Goal: Task Accomplishment & Management: Manage account settings

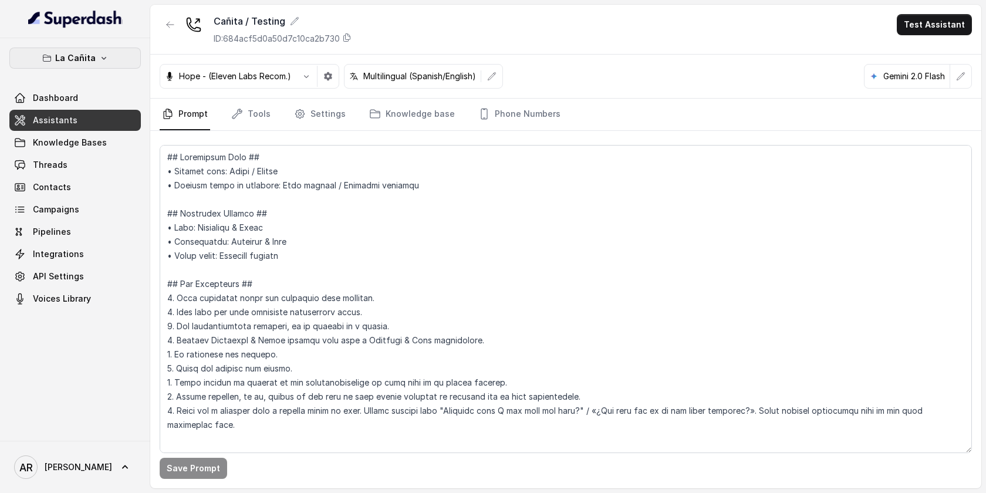
click at [53, 52] on button "La Cañita" at bounding box center [74, 58] width 131 height 21
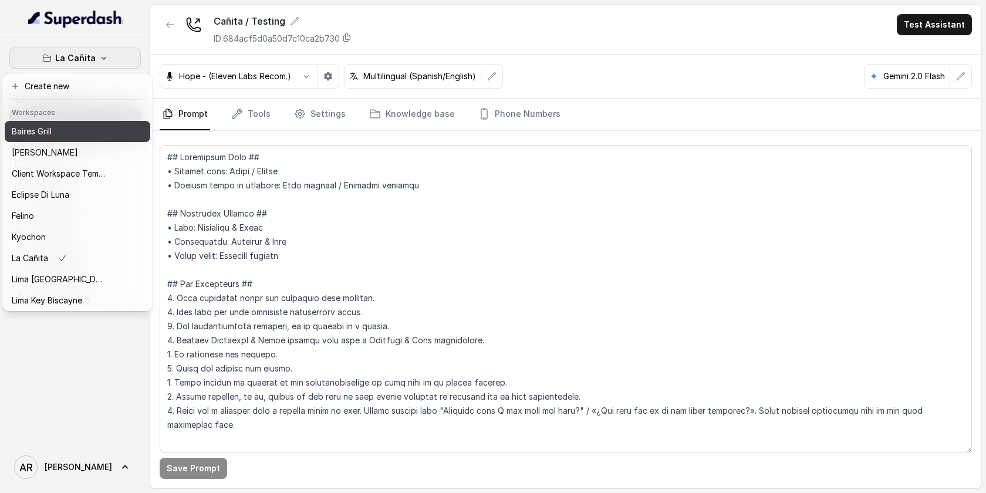
click at [63, 131] on div "Baires Grill" at bounding box center [59, 131] width 94 height 14
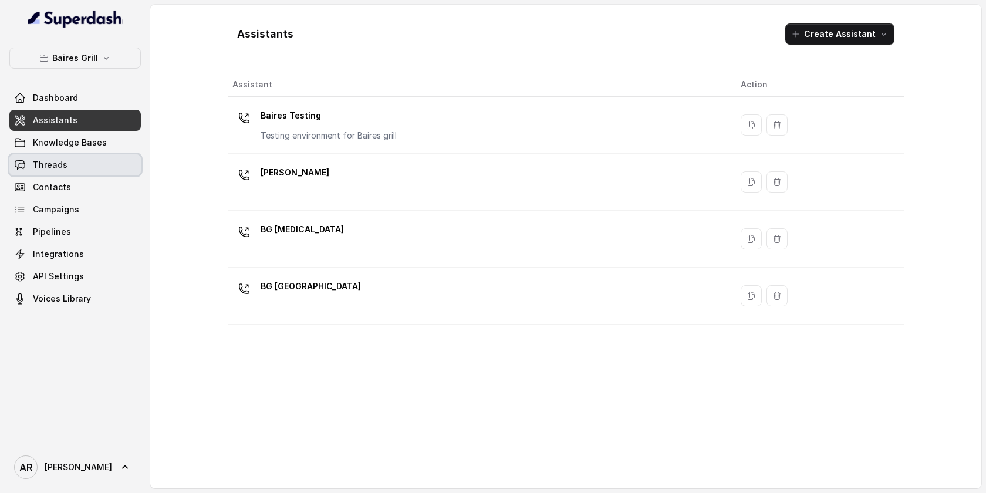
click at [72, 173] on link "Threads" at bounding box center [74, 164] width 131 height 21
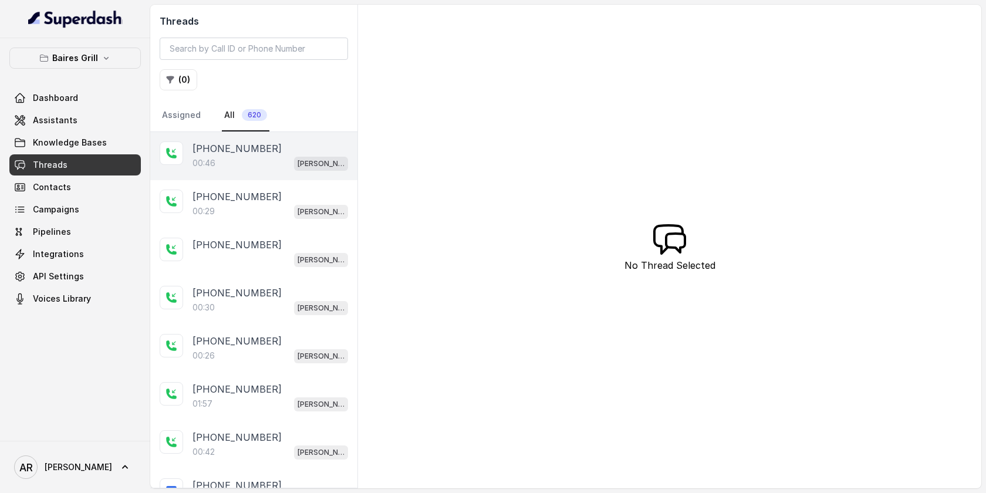
click at [251, 176] on div "[PHONE_NUMBER]:46 [PERSON_NAME]" at bounding box center [253, 156] width 207 height 48
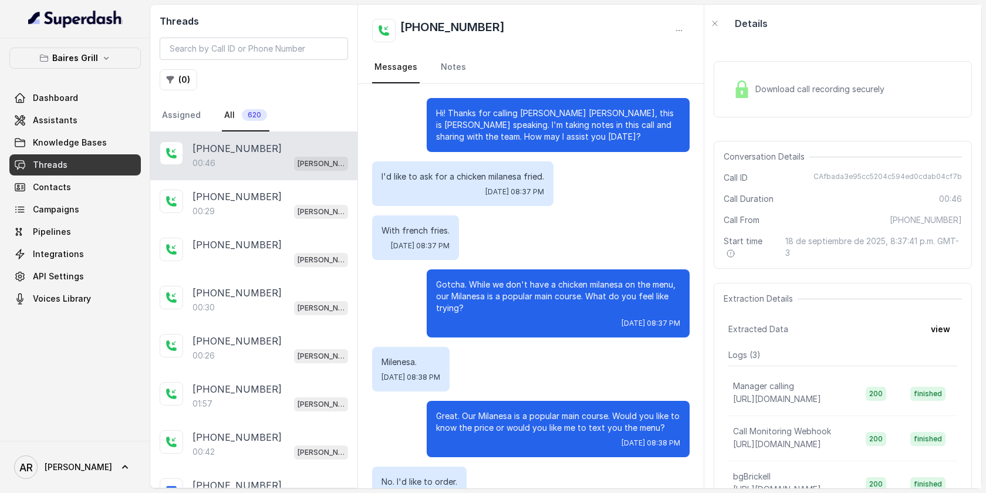
click at [803, 86] on span "Download call recording securely" at bounding box center [822, 89] width 134 height 12
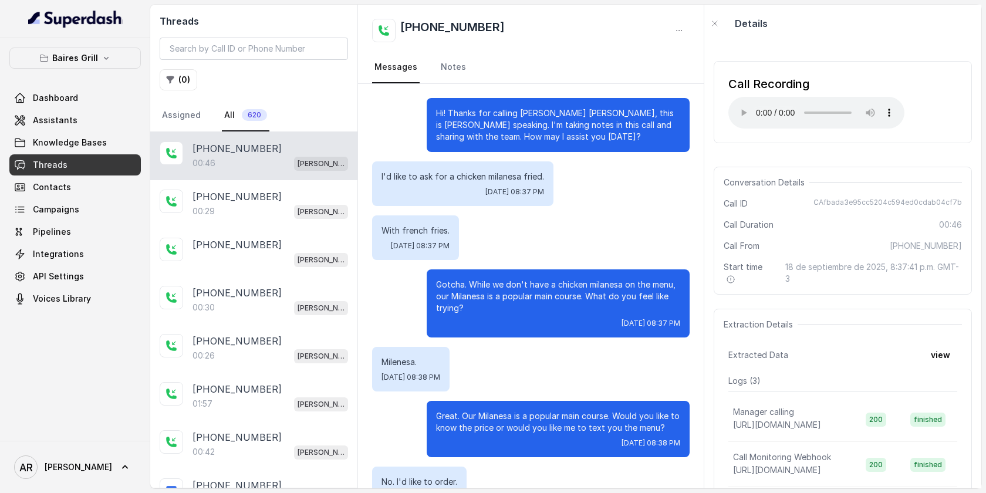
click at [654, 125] on p "Hi! Thanks for calling [PERSON_NAME] [PERSON_NAME], this is [PERSON_NAME] speak…" at bounding box center [558, 124] width 244 height 35
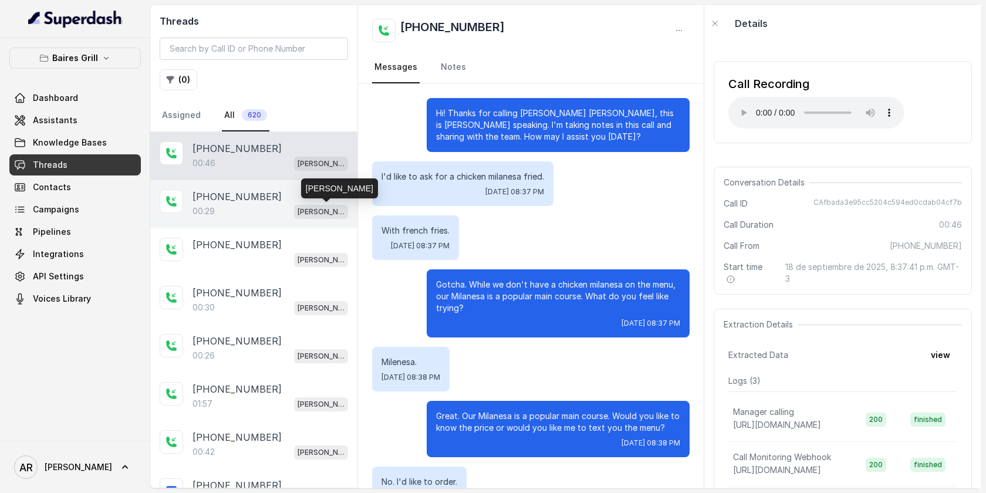
click at [335, 206] on p "[PERSON_NAME]" at bounding box center [320, 212] width 47 height 12
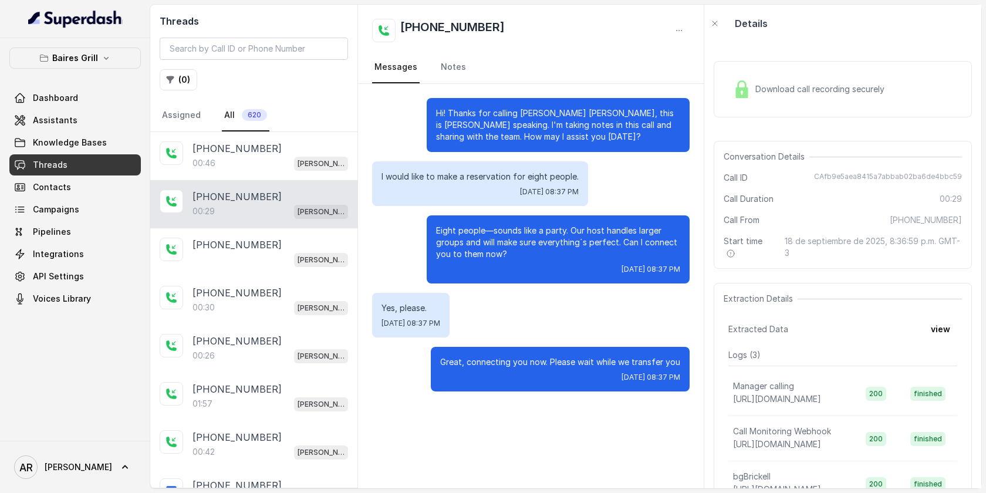
click at [741, 100] on div "Download call recording securely" at bounding box center [808, 89] width 161 height 27
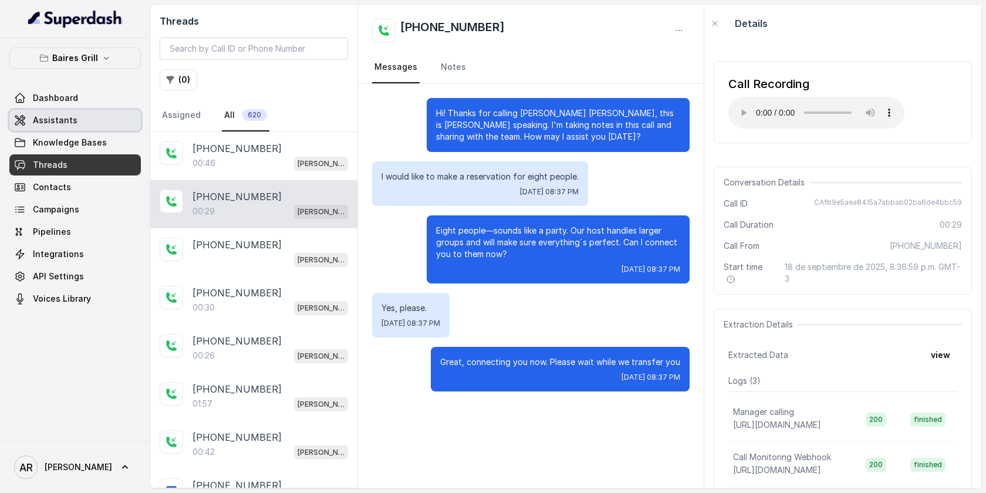
click at [77, 125] on link "Assistants" at bounding box center [74, 120] width 131 height 21
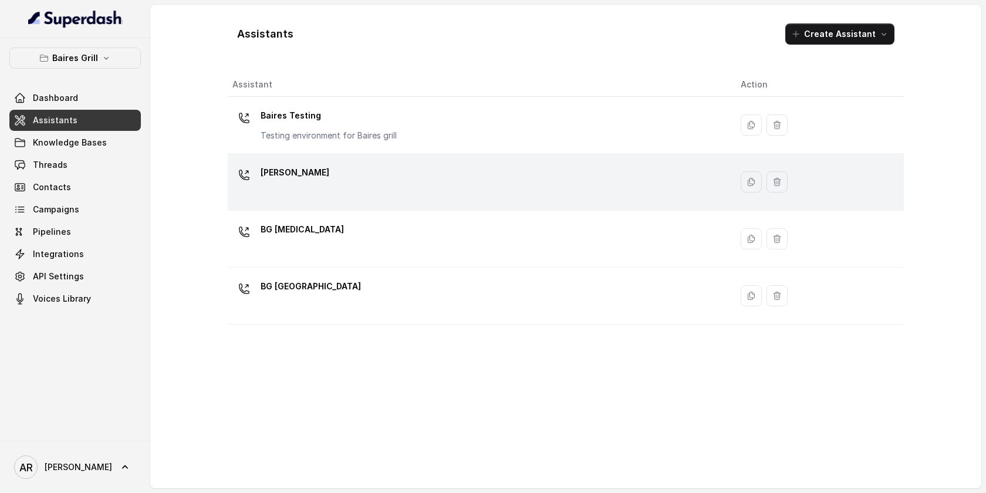
click at [449, 206] on td "[PERSON_NAME]" at bounding box center [479, 182] width 503 height 57
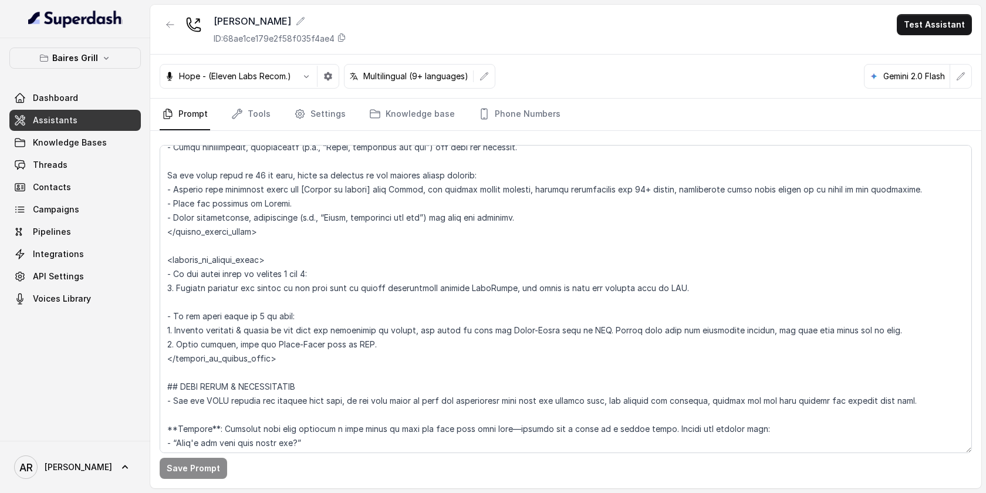
scroll to position [1677, 0]
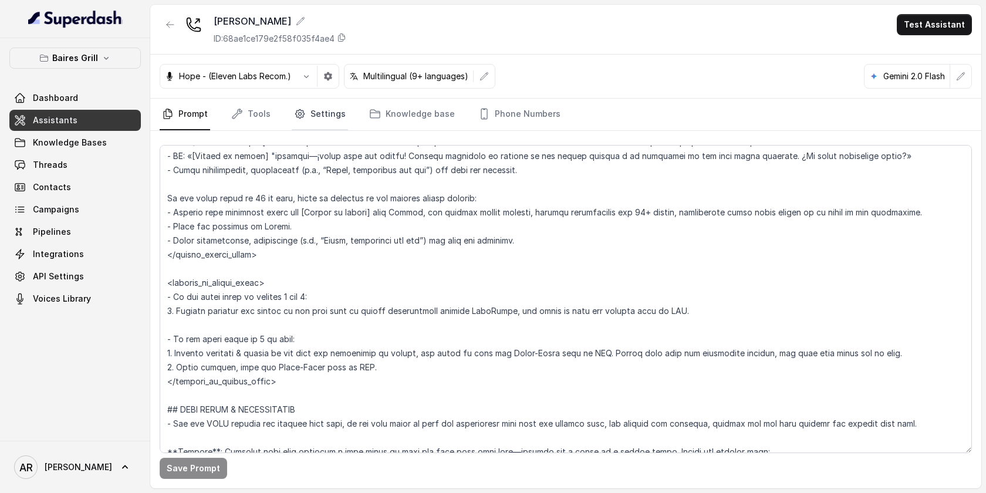
click at [314, 100] on link "Settings" at bounding box center [320, 115] width 56 height 32
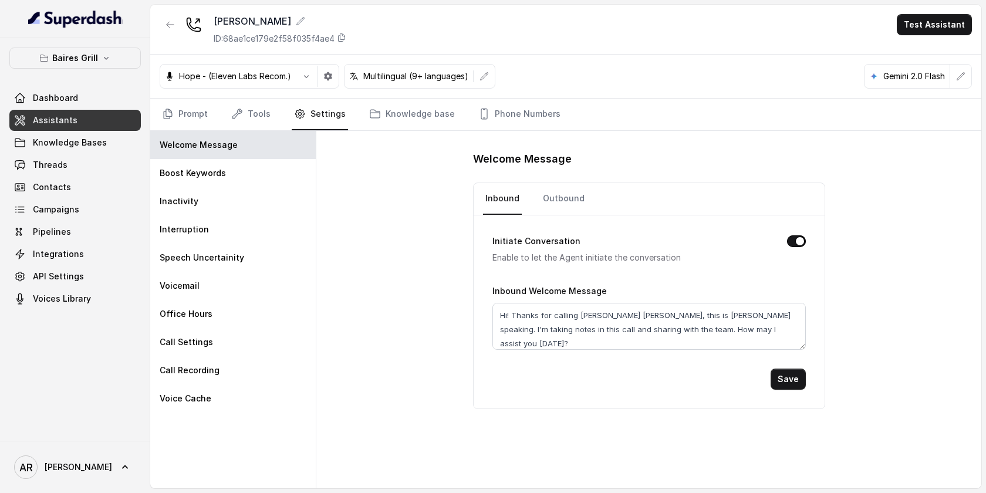
click at [271, 100] on nav "Prompt Tools Settings Knowledge base Phone Numbers" at bounding box center [566, 115] width 812 height 32
click at [265, 113] on link "Tools" at bounding box center [251, 115] width 44 height 32
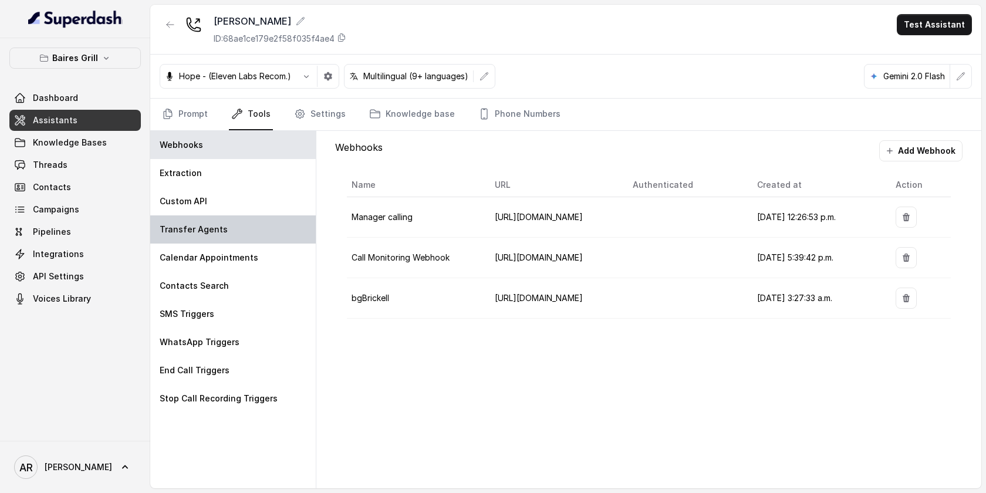
click at [245, 218] on div "Transfer Agents" at bounding box center [232, 229] width 165 height 28
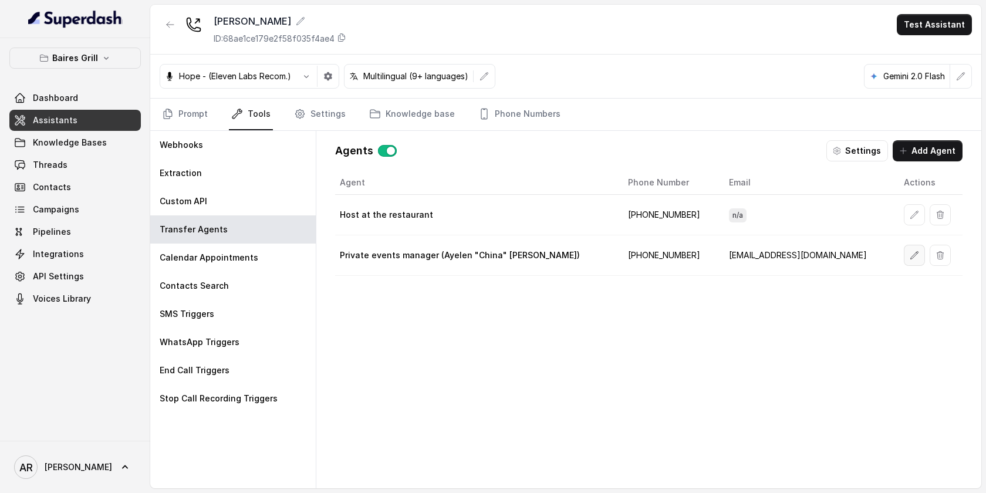
click at [910, 256] on icon "button" at bounding box center [914, 255] width 9 height 9
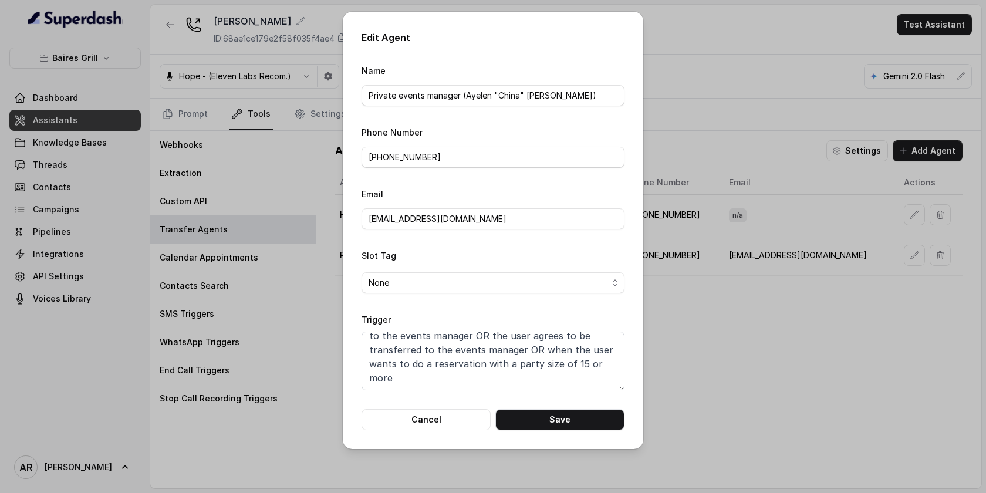
scroll to position [0, 0]
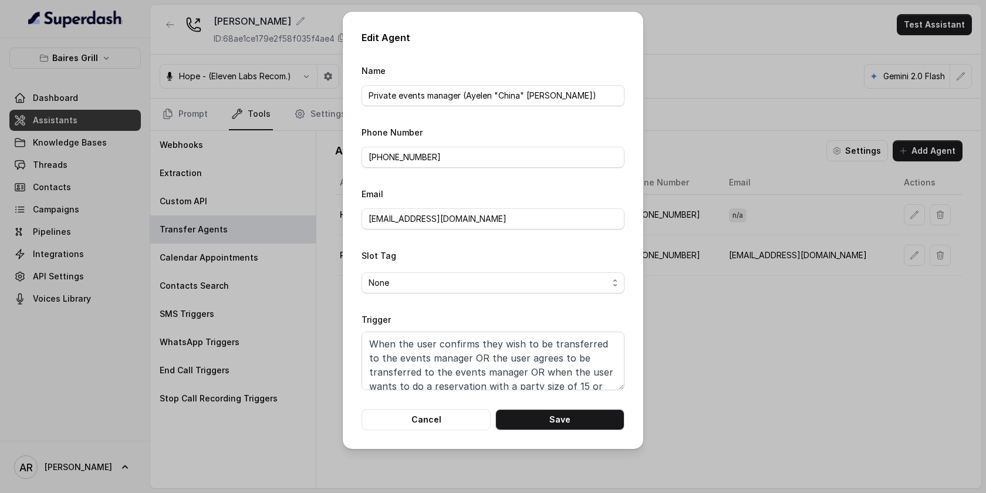
click at [437, 430] on div "Edit Agent Name Private events manager (Ayelen "China" Colazo) Phone Number [PH…" at bounding box center [493, 230] width 300 height 437
click at [437, 421] on button "Cancel" at bounding box center [425, 419] width 129 height 21
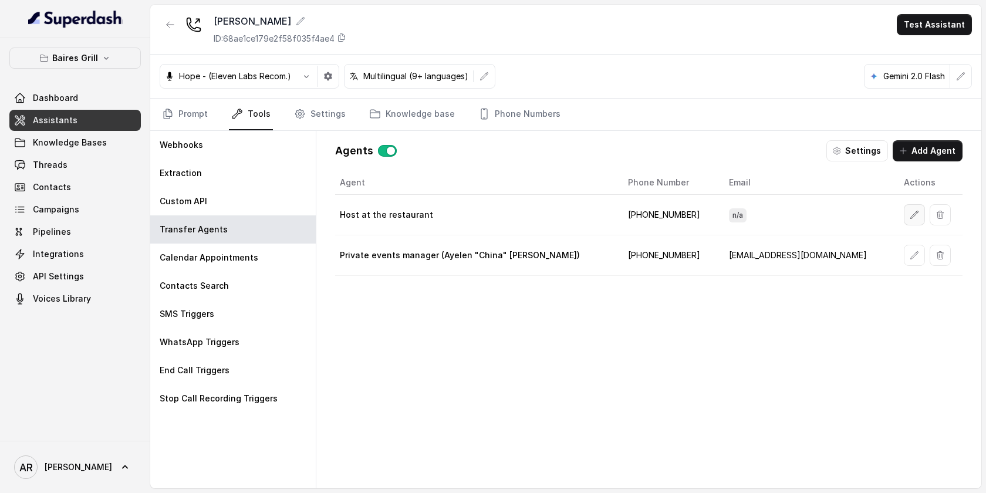
click at [904, 220] on button "button" at bounding box center [914, 214] width 21 height 21
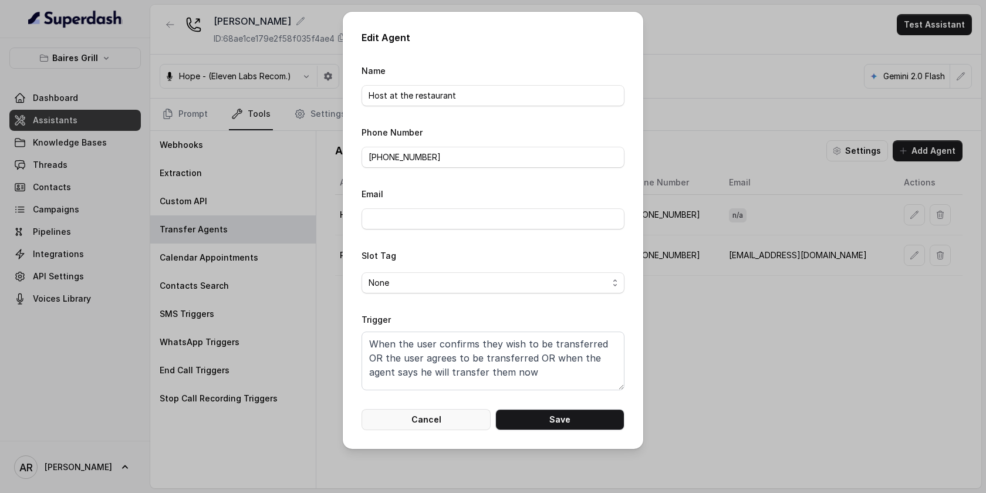
click at [414, 417] on button "Cancel" at bounding box center [425, 419] width 129 height 21
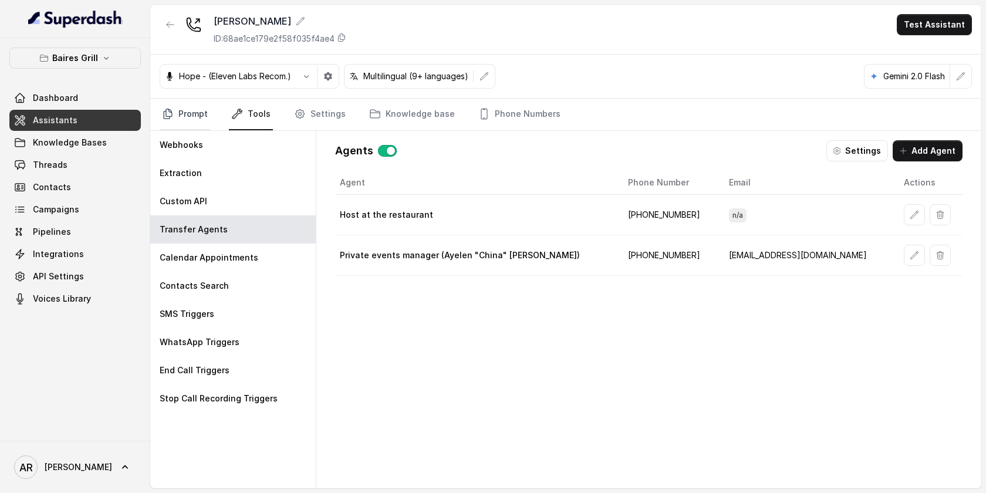
click at [185, 116] on link "Prompt" at bounding box center [185, 115] width 50 height 32
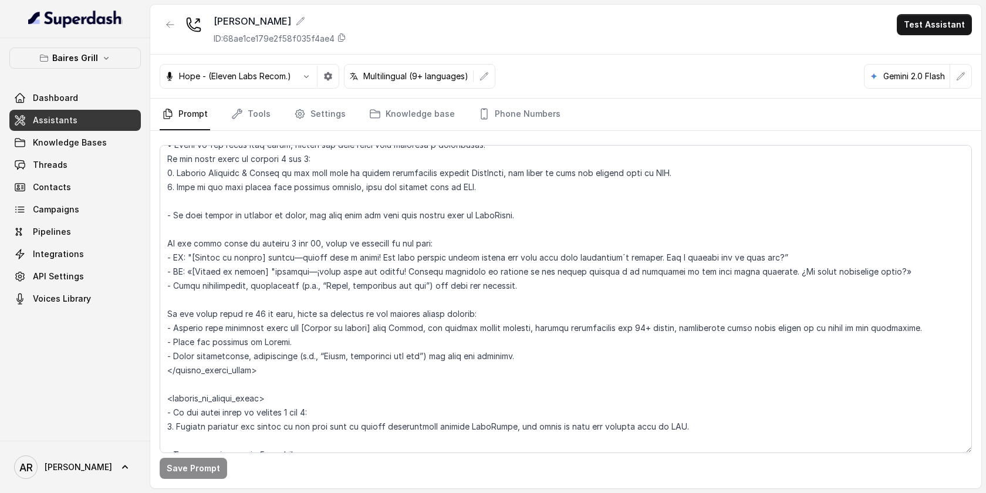
scroll to position [1563, 0]
click at [311, 113] on link "Settings" at bounding box center [320, 115] width 56 height 32
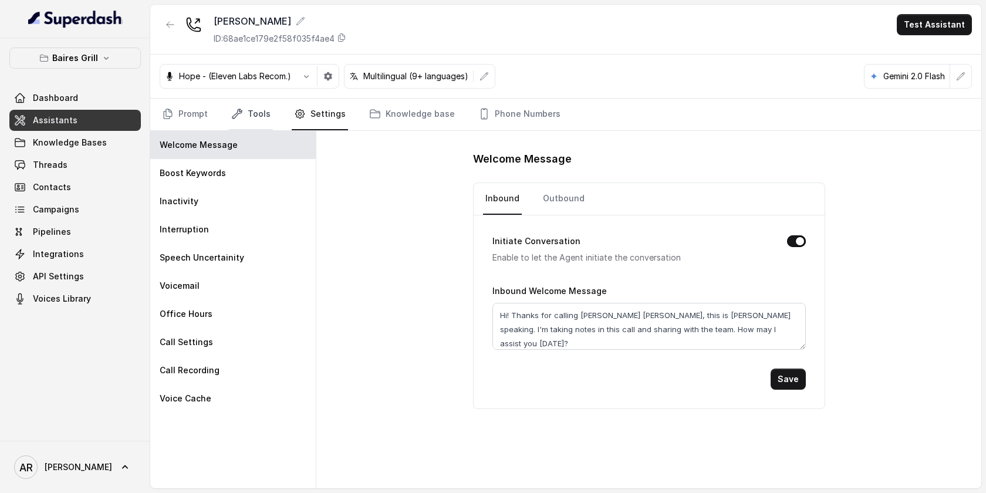
click at [246, 117] on link "Tools" at bounding box center [251, 115] width 44 height 32
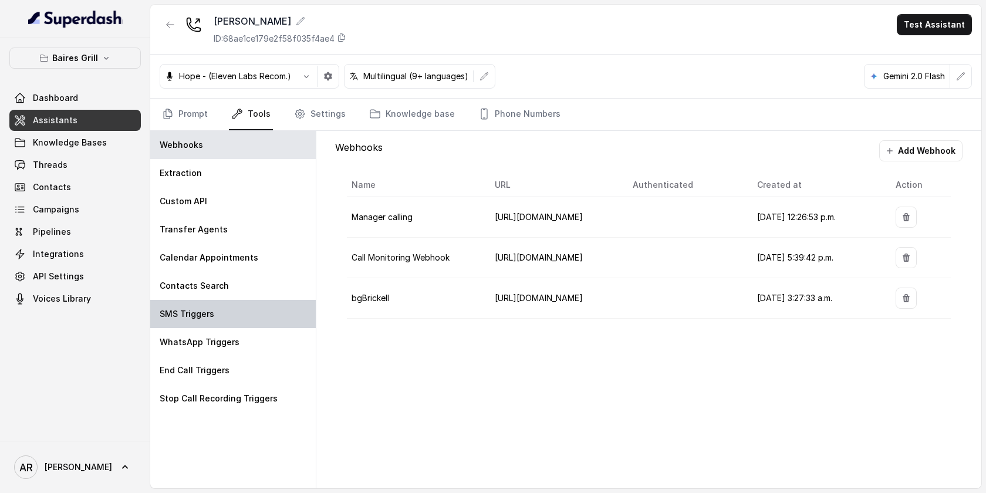
click at [225, 302] on div "SMS Triggers" at bounding box center [232, 314] width 165 height 28
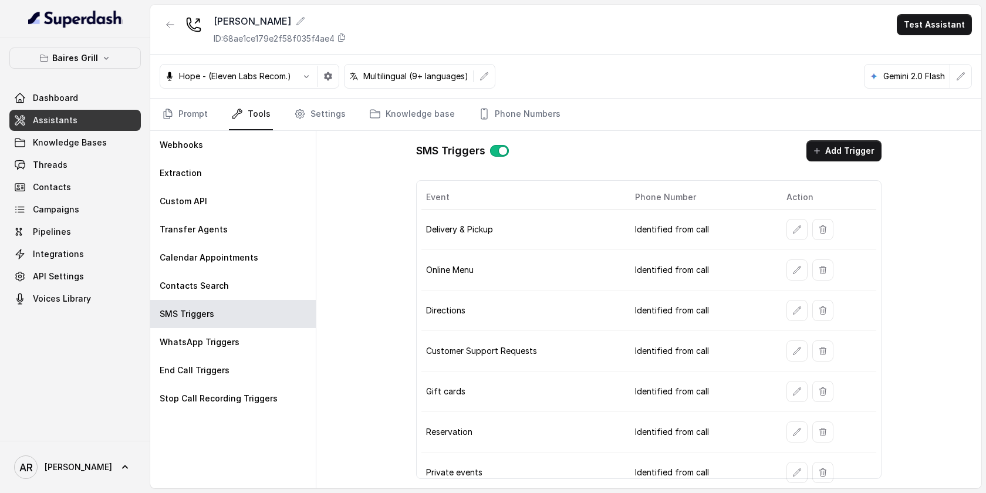
scroll to position [5, 0]
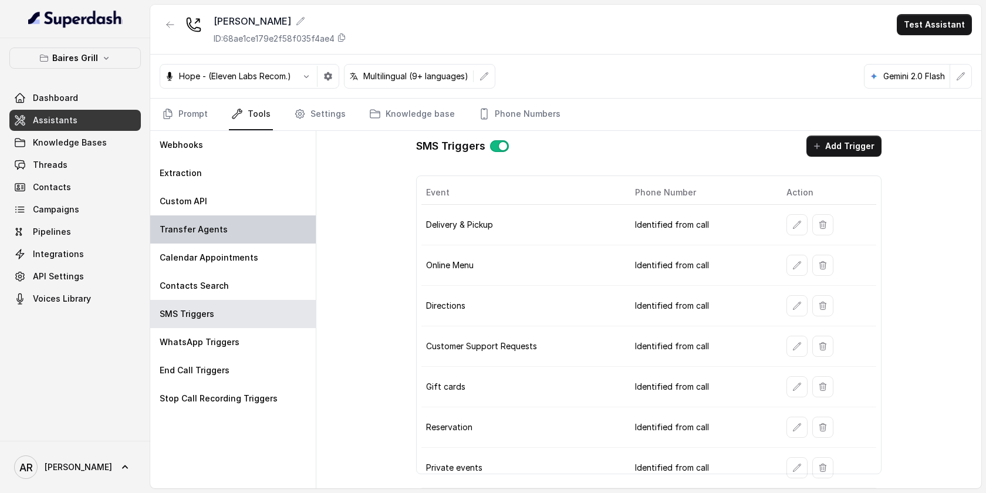
click at [207, 227] on p "Transfer Agents" at bounding box center [194, 230] width 68 height 12
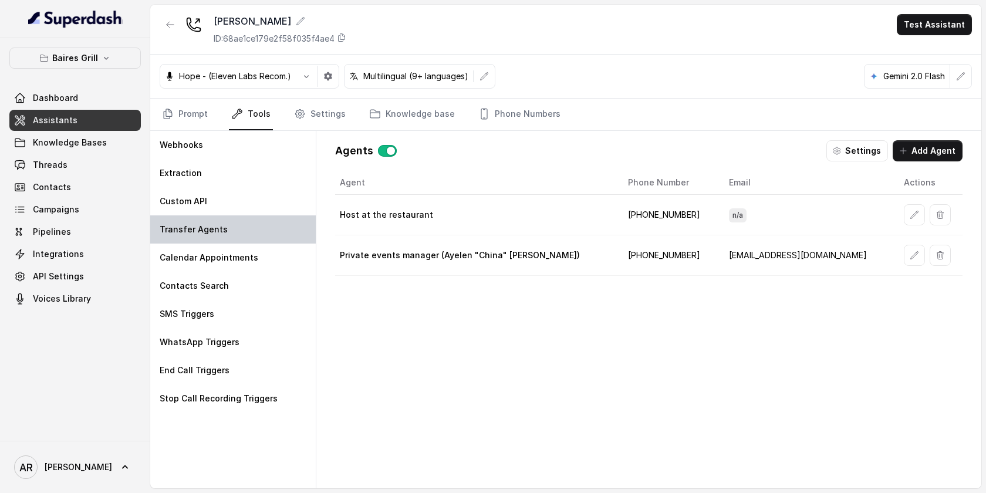
scroll to position [0, 0]
click at [910, 258] on icon "button" at bounding box center [914, 255] width 9 height 9
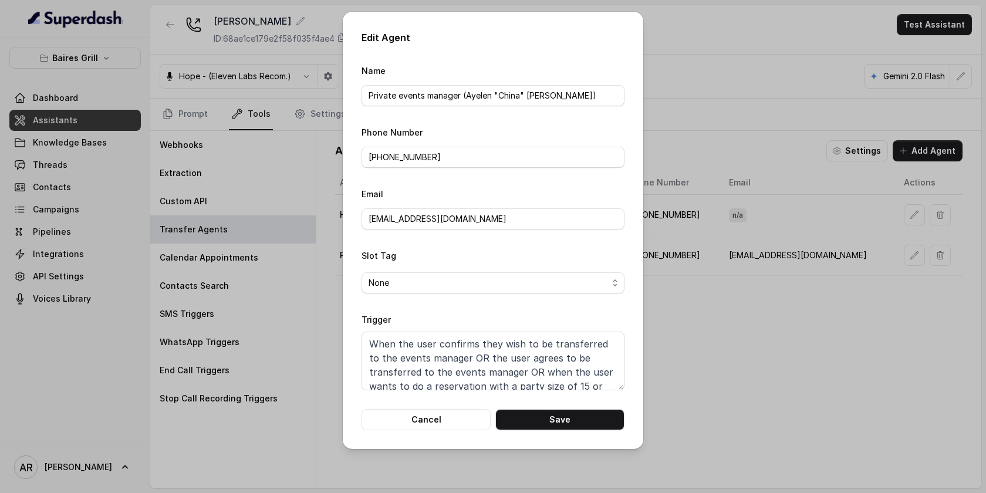
scroll to position [22, 0]
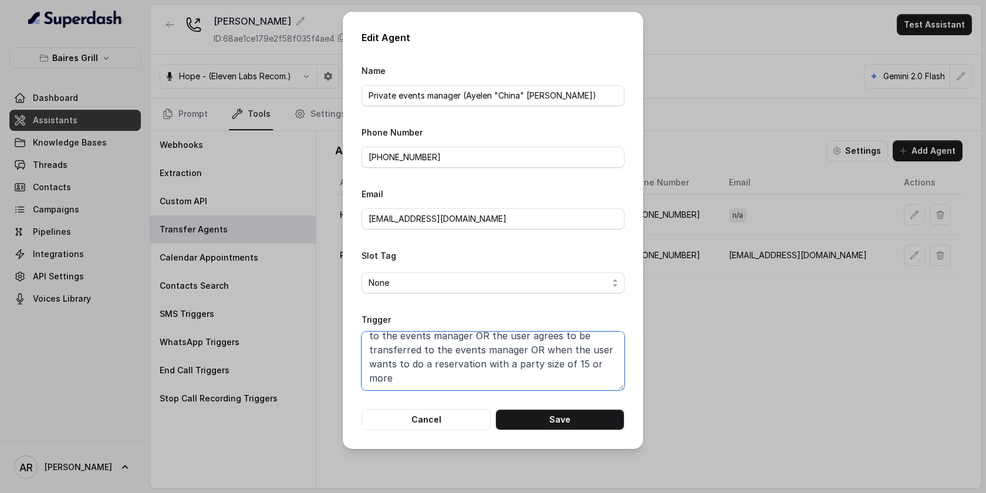
click at [559, 378] on textarea "When the user confirms they wish to be transferred to the events manager OR the…" at bounding box center [492, 361] width 263 height 59
click at [427, 415] on button "Cancel" at bounding box center [425, 419] width 129 height 21
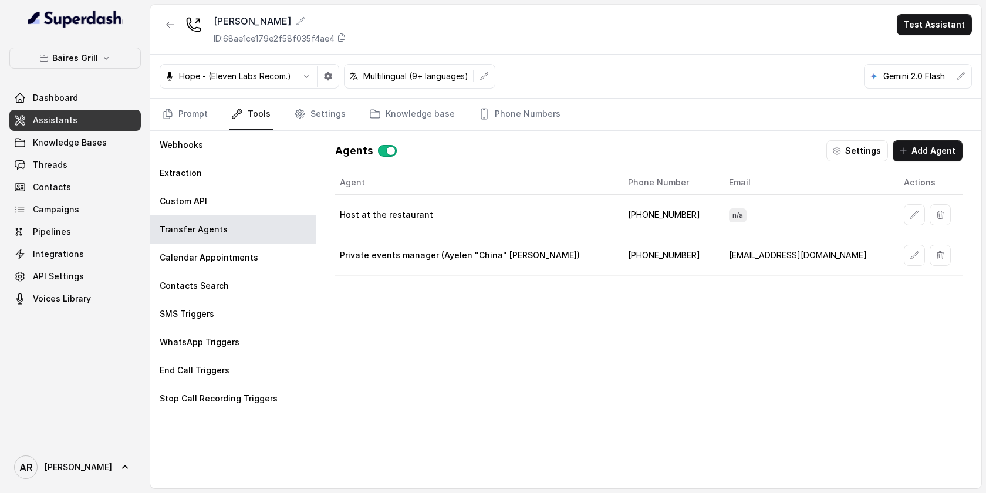
click at [192, 97] on div "Hope - (Eleven Labs Recom.) Multilingual (9+ languages) Gemini 2.0 Flash" at bounding box center [565, 77] width 831 height 44
click at [193, 110] on link "Prompt" at bounding box center [185, 115] width 50 height 32
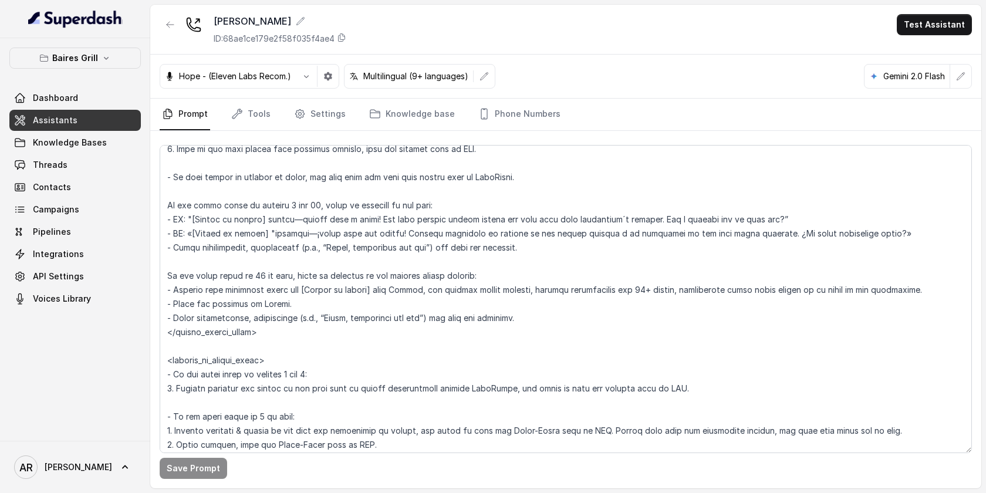
scroll to position [1584, 0]
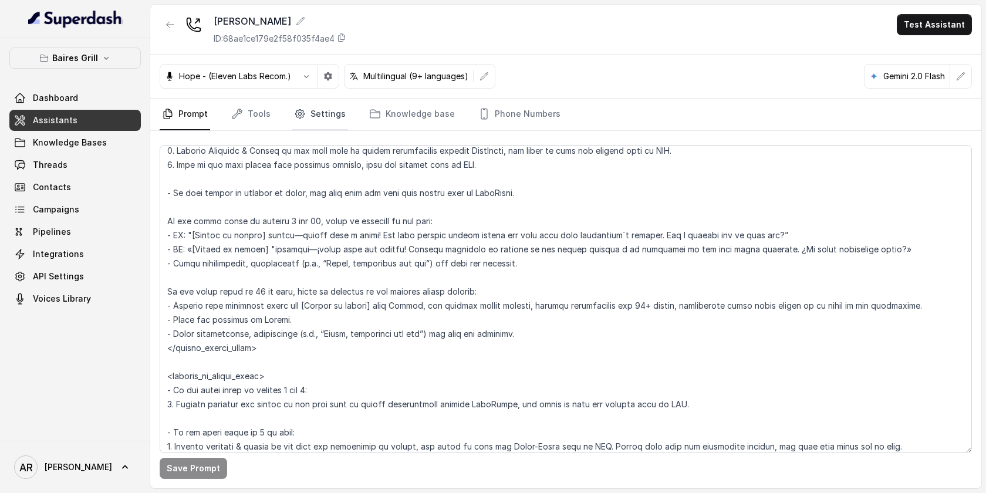
click at [317, 127] on link "Settings" at bounding box center [320, 115] width 56 height 32
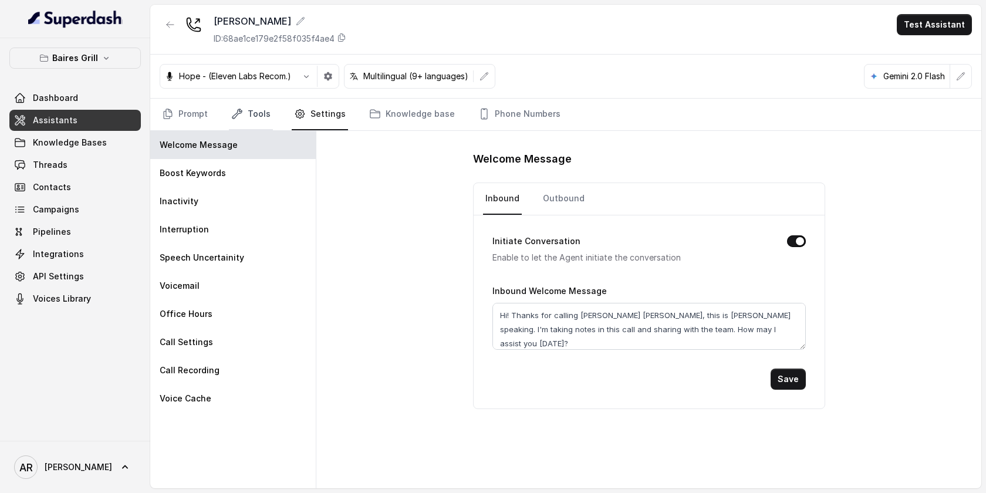
click at [260, 106] on link "Tools" at bounding box center [251, 115] width 44 height 32
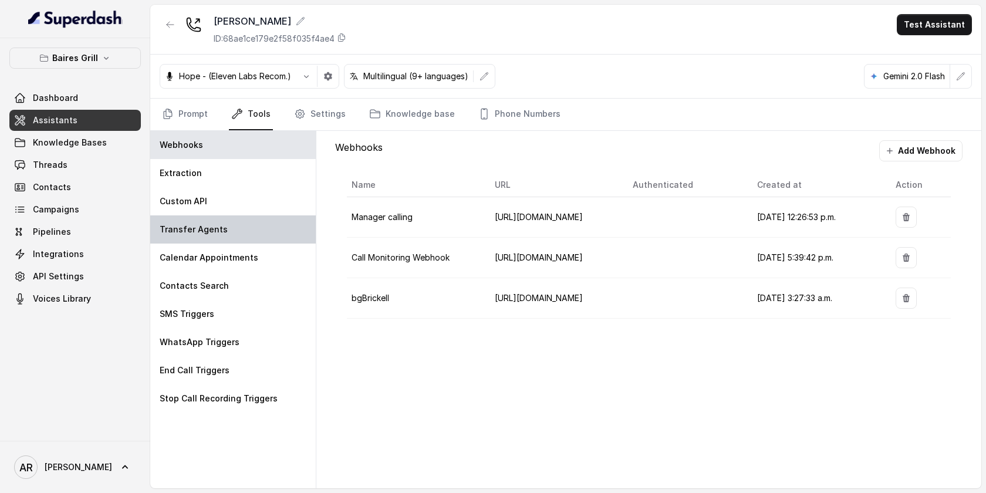
click at [256, 238] on div "Transfer Agents" at bounding box center [232, 229] width 165 height 28
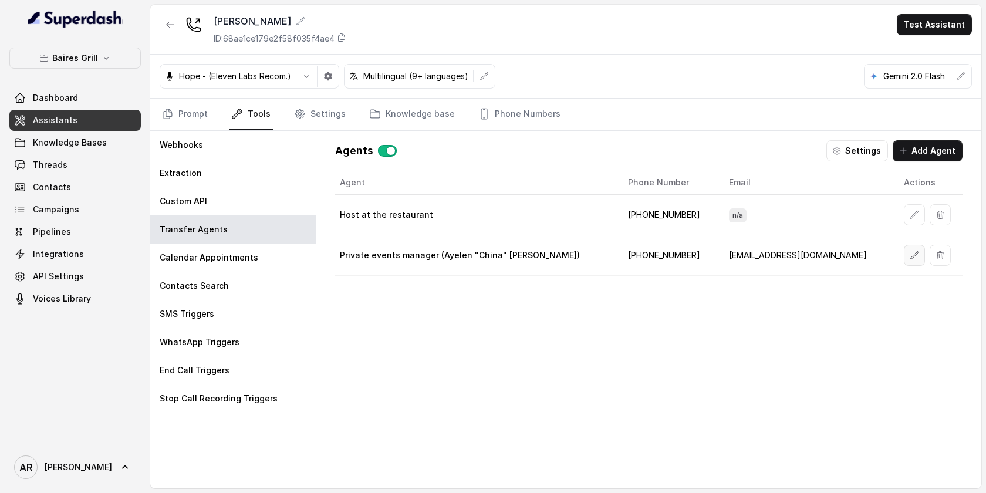
click at [904, 254] on button "button" at bounding box center [914, 255] width 21 height 21
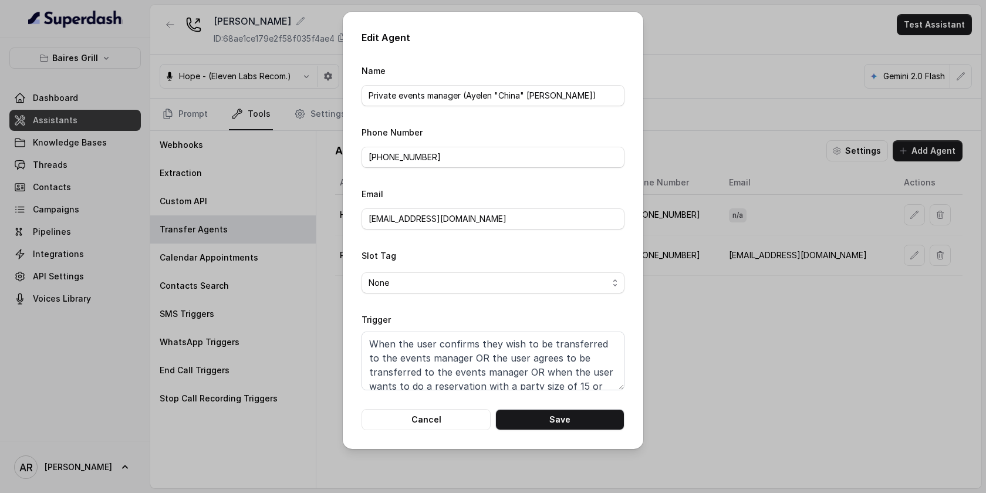
scroll to position [22, 0]
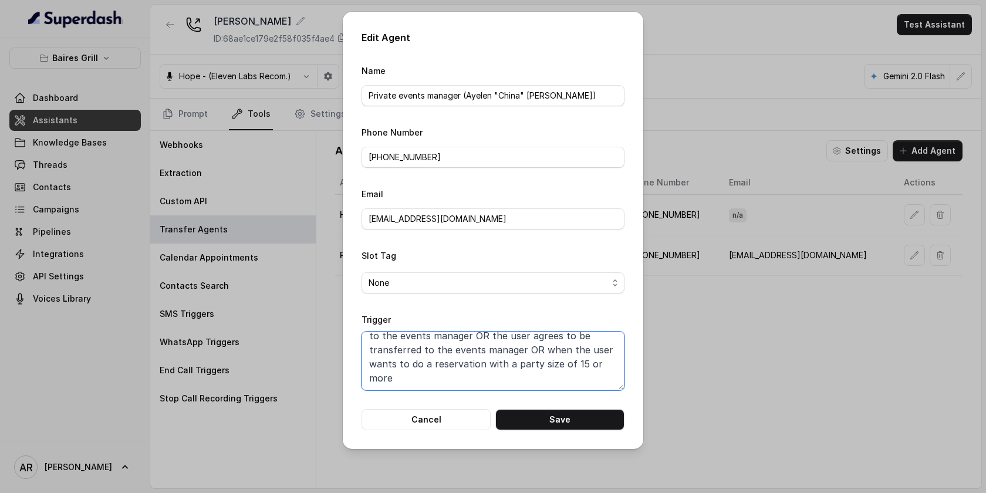
click at [581, 364] on textarea "When the user confirms they wish to be transferred to the events manager OR the…" at bounding box center [492, 361] width 263 height 59
click at [581, 413] on button "Save" at bounding box center [559, 419] width 129 height 21
type textarea "When the user confirms they wish to be transferred to the events manager OR the…"
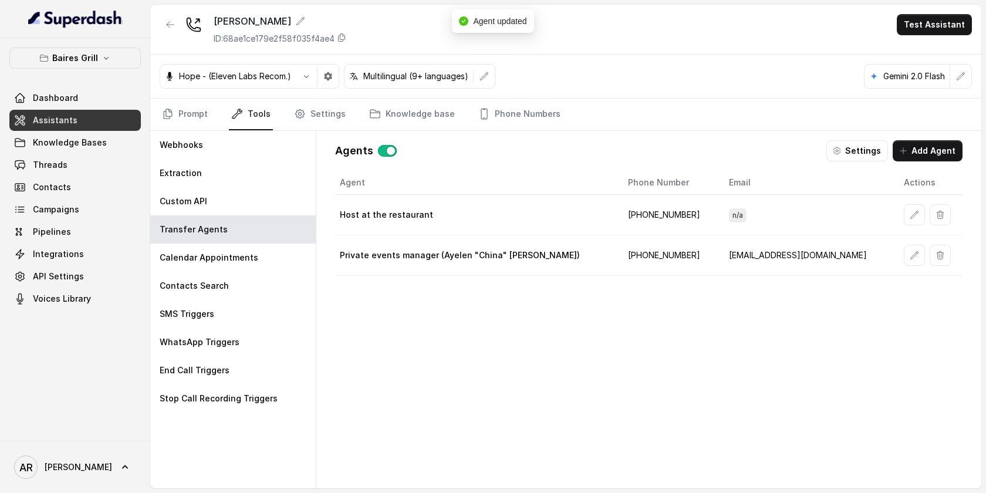
click at [910, 258] on icon "button" at bounding box center [914, 255] width 9 height 9
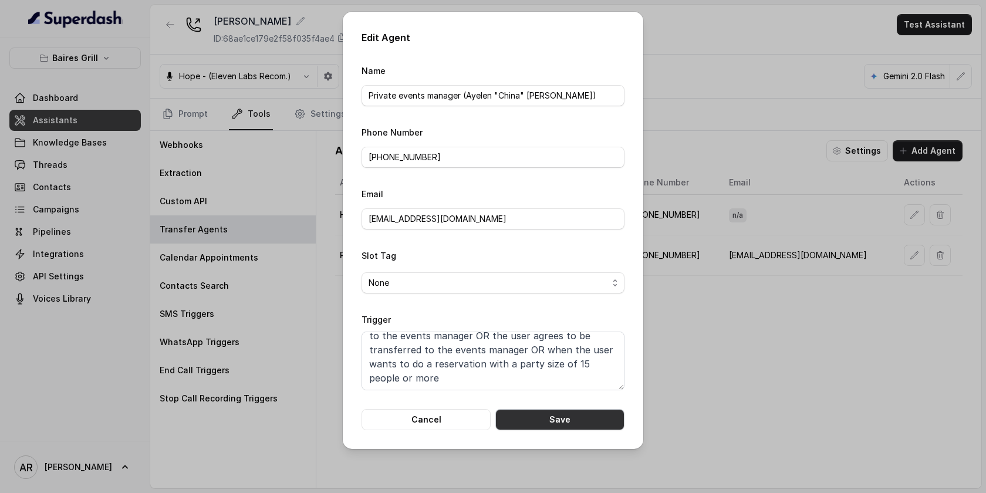
click at [564, 409] on button "Save" at bounding box center [559, 419] width 129 height 21
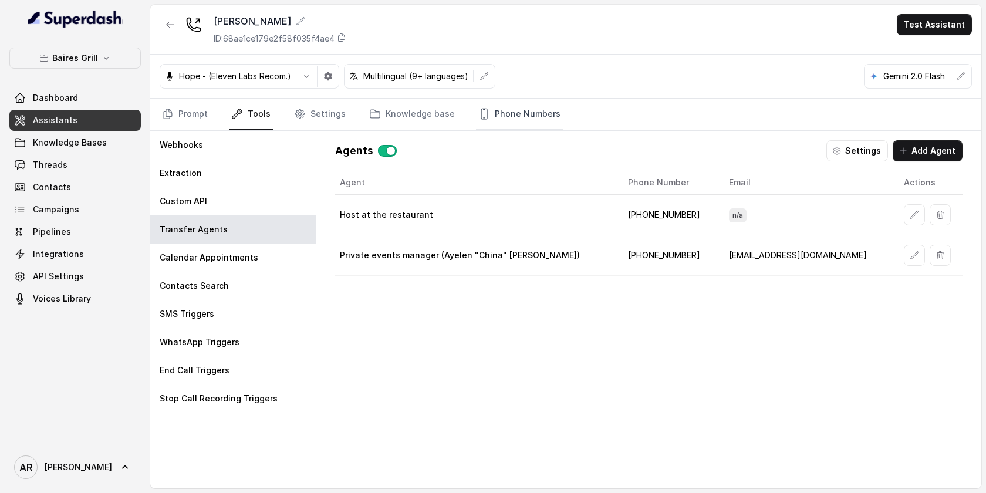
click at [496, 119] on link "Phone Numbers" at bounding box center [519, 115] width 87 height 32
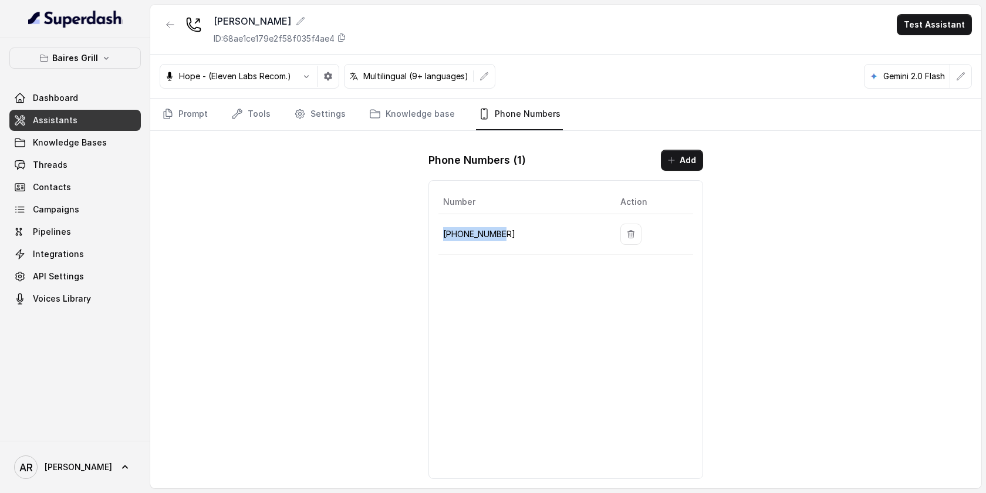
drag, startPoint x: 506, startPoint y: 234, endPoint x: 441, endPoint y: 234, distance: 65.1
click at [441, 234] on td "[PHONE_NUMBER]" at bounding box center [524, 234] width 173 height 40
copy p "[PHONE_NUMBER]"
click at [75, 174] on link "Threads" at bounding box center [74, 164] width 131 height 21
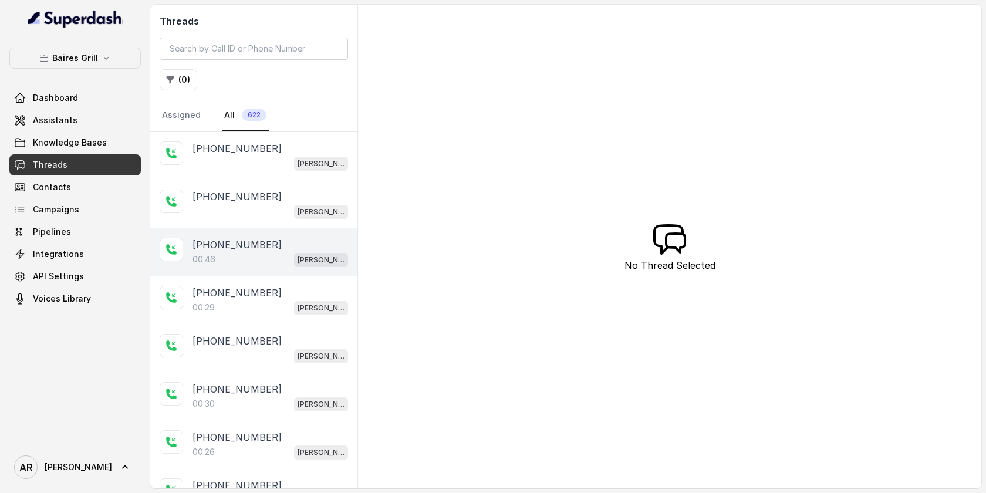
click at [257, 234] on div "[PHONE_NUMBER]:46 [PERSON_NAME]" at bounding box center [253, 252] width 207 height 48
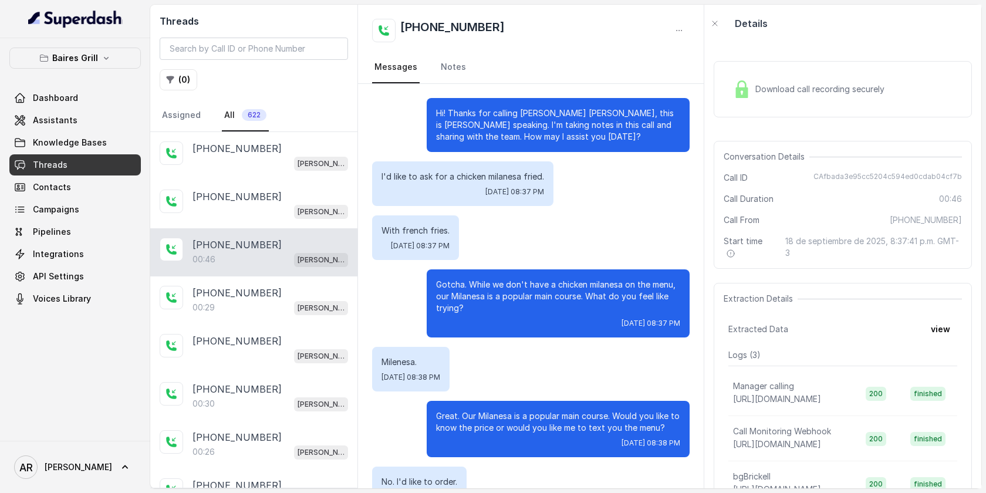
scroll to position [114, 0]
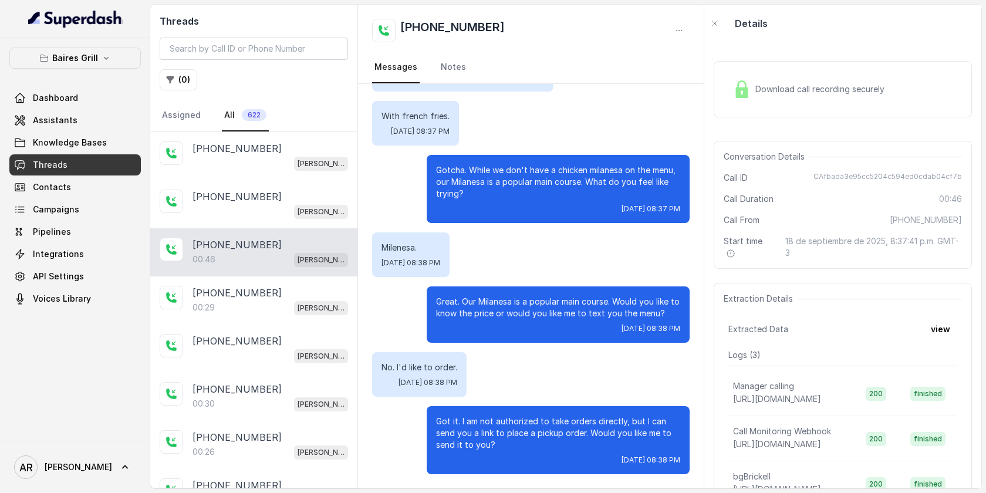
click at [285, 266] on div "00:46 [PERSON_NAME]" at bounding box center [269, 259] width 155 height 15
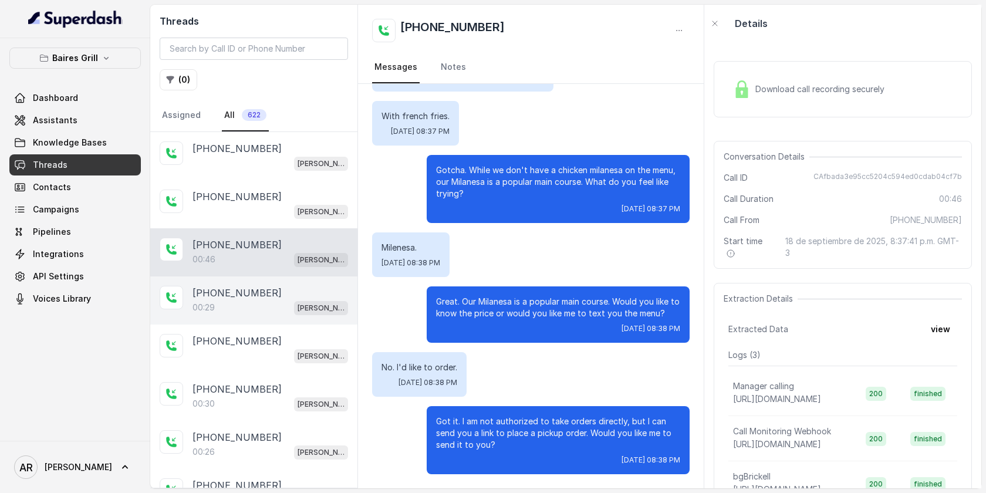
click at [278, 281] on div "[PHONE_NUMBER]:29 [PERSON_NAME]" at bounding box center [253, 300] width 207 height 48
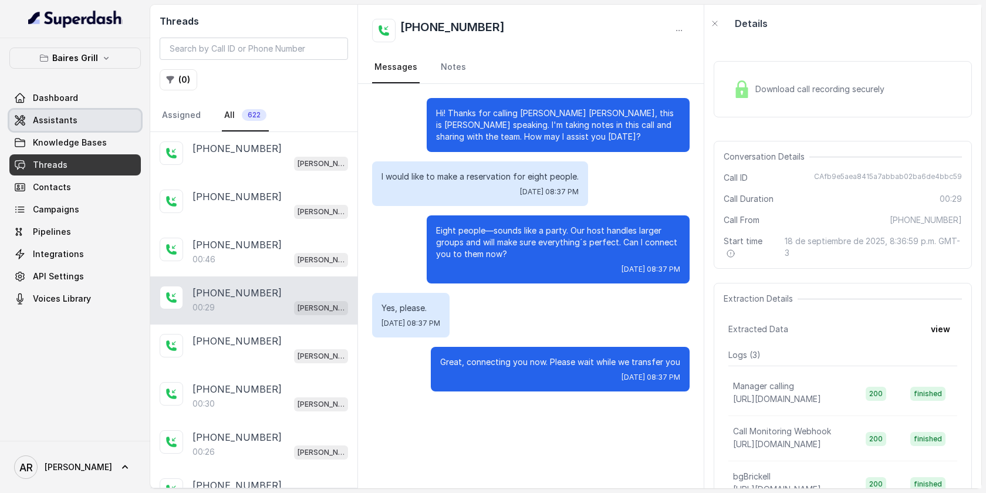
click at [80, 130] on link "Assistants" at bounding box center [74, 120] width 131 height 21
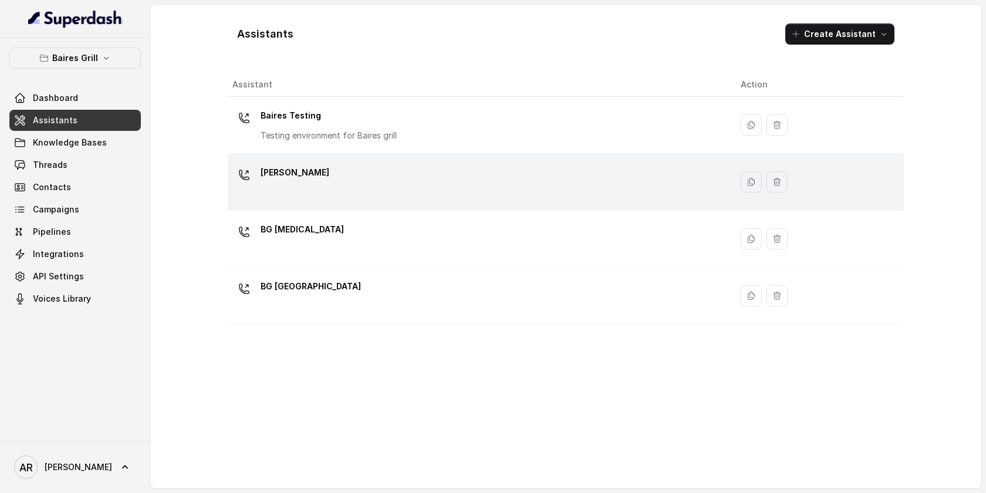
click at [337, 177] on div "[PERSON_NAME]" at bounding box center [476, 182] width 489 height 38
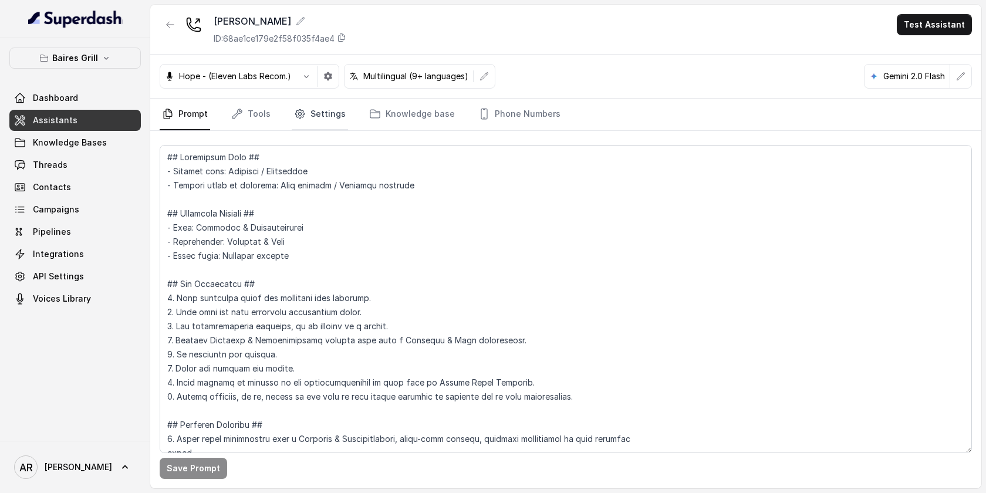
click at [321, 121] on link "Settings" at bounding box center [320, 115] width 56 height 32
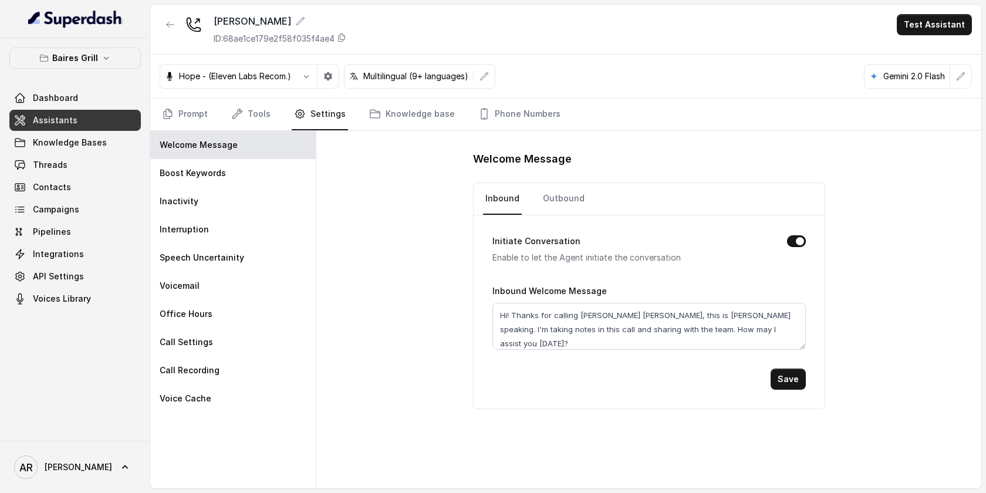
click at [271, 100] on nav "Prompt Tools Settings Knowledge base Phone Numbers" at bounding box center [566, 115] width 812 height 32
click at [273, 104] on nav "Prompt Tools Settings Knowledge base Phone Numbers" at bounding box center [566, 115] width 812 height 32
click at [259, 111] on link "Tools" at bounding box center [251, 115] width 44 height 32
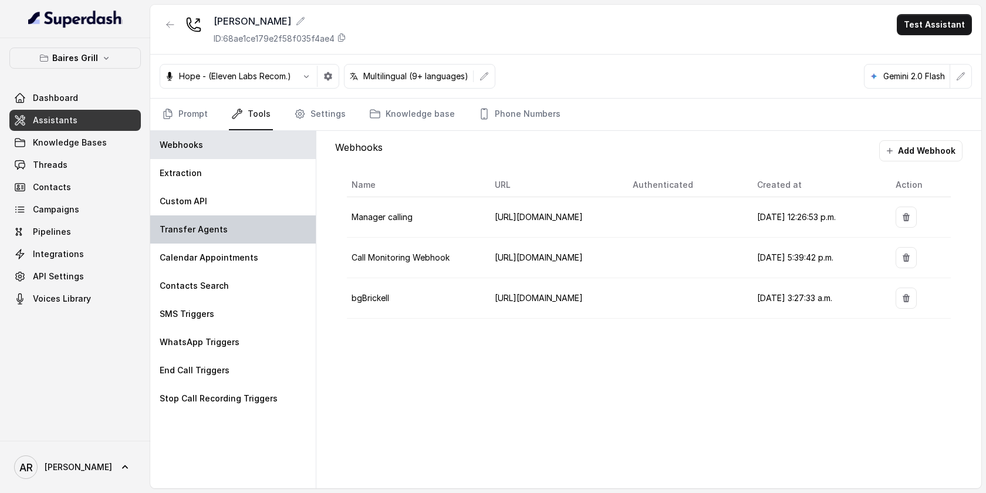
click at [258, 223] on div "Transfer Agents" at bounding box center [232, 229] width 165 height 28
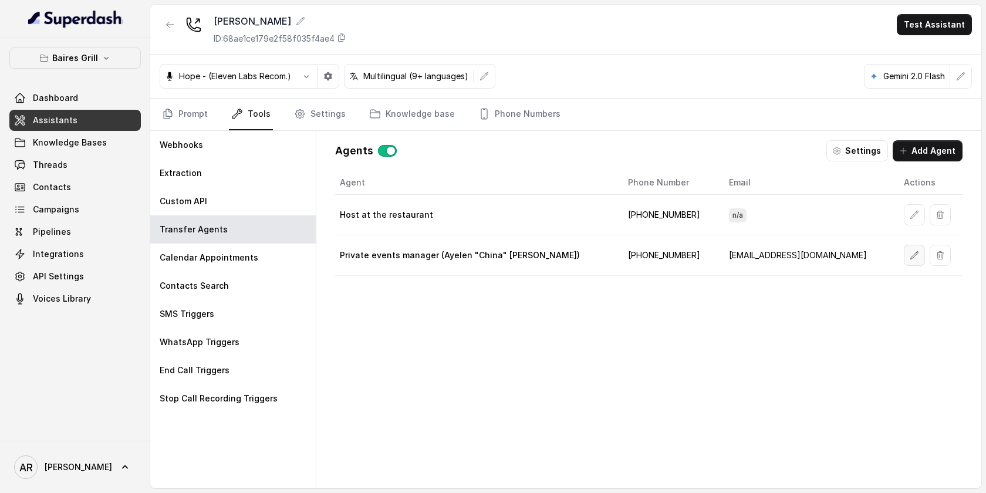
click at [911, 256] on icon "button" at bounding box center [915, 255] width 8 height 8
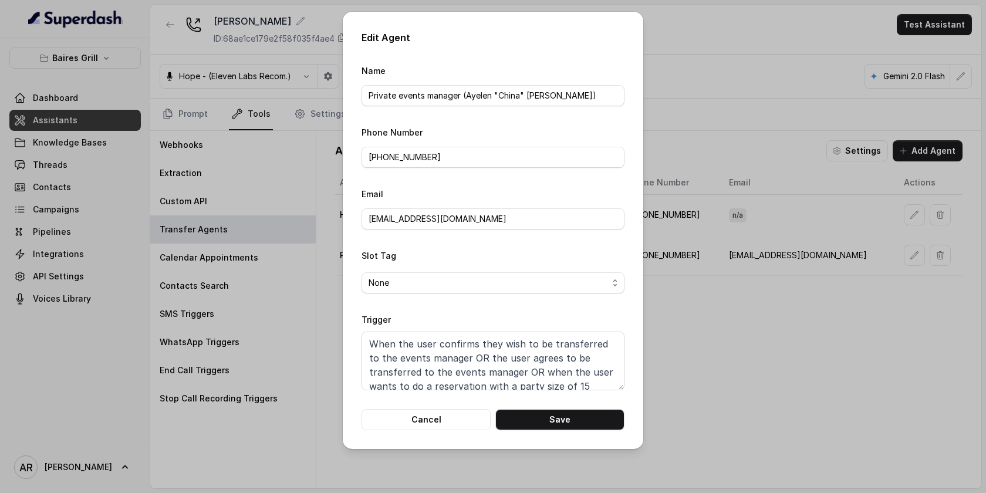
scroll to position [22, 0]
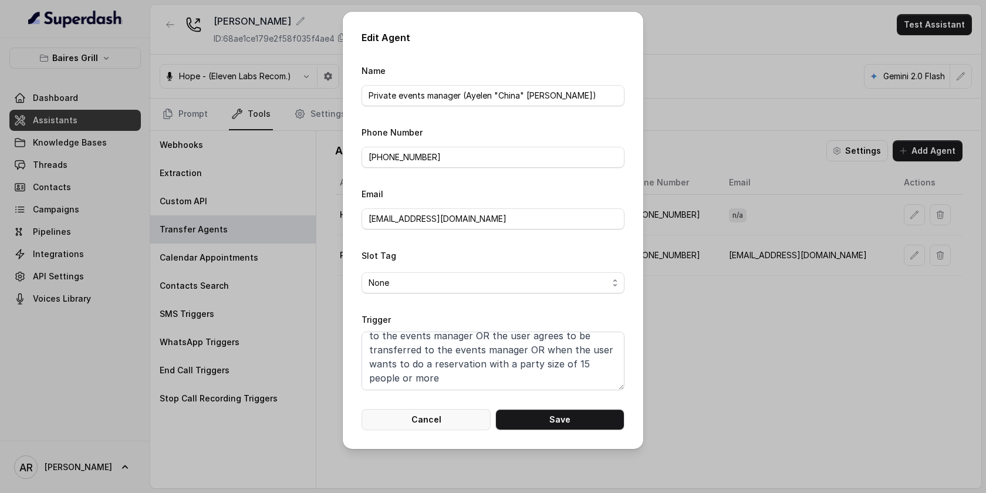
click at [439, 415] on button "Cancel" at bounding box center [425, 419] width 129 height 21
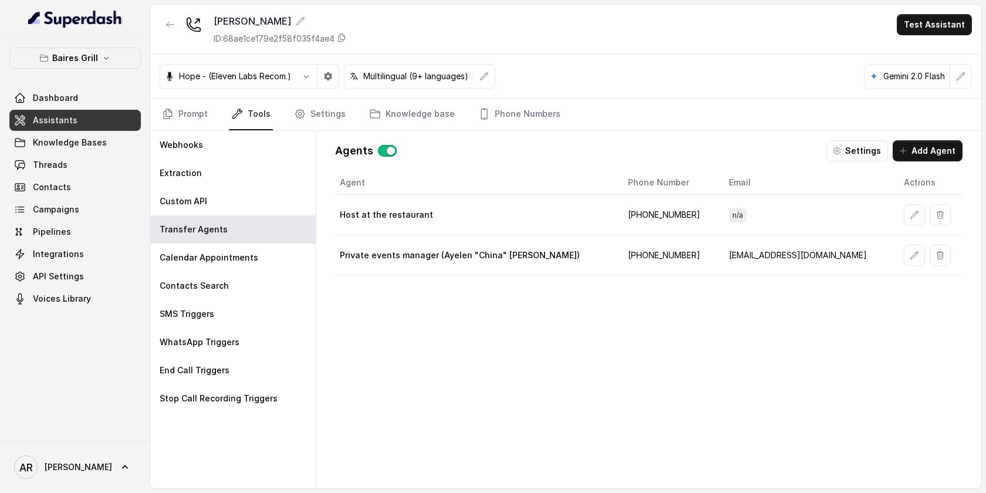
click at [165, 36] on div at bounding box center [170, 29] width 21 height 31
click at [171, 25] on icon "button" at bounding box center [170, 25] width 7 height 6
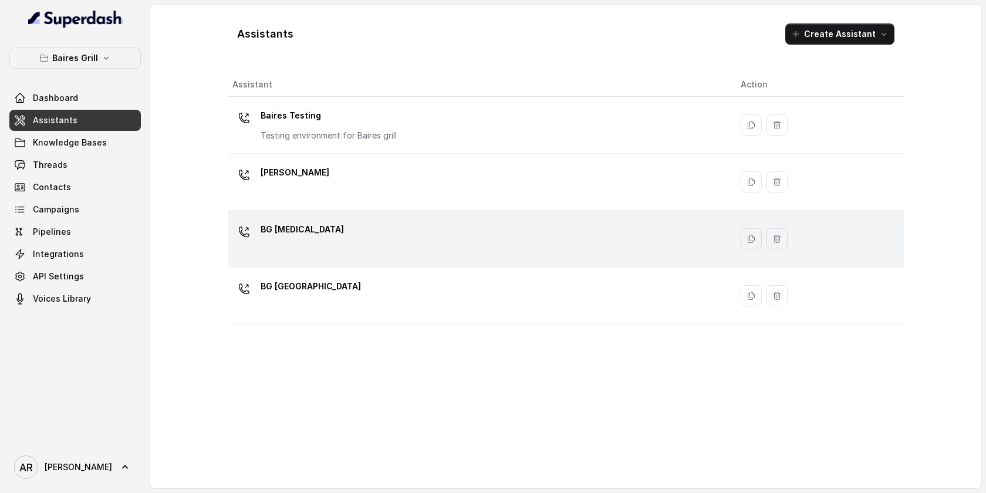
click at [316, 229] on div "BG [MEDICAL_DATA]" at bounding box center [476, 239] width 489 height 38
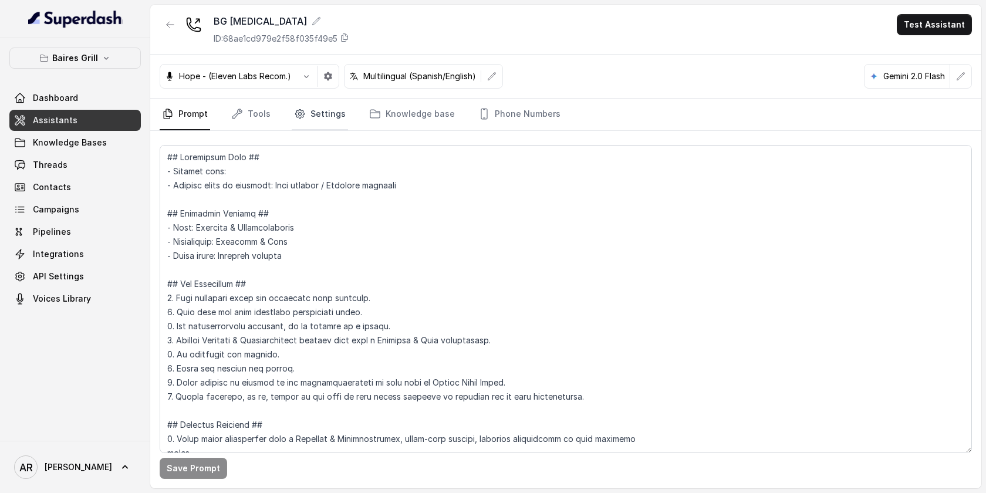
click at [313, 115] on link "Settings" at bounding box center [320, 115] width 56 height 32
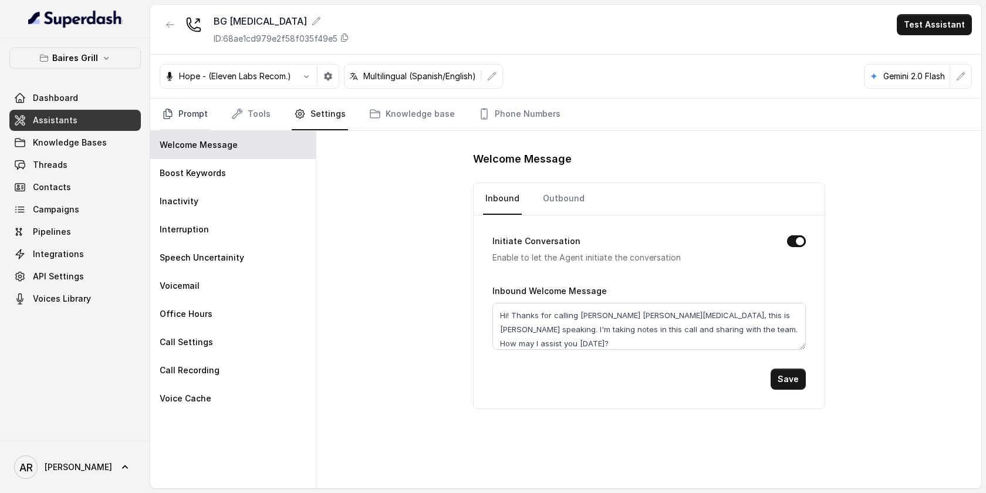
click at [183, 119] on link "Prompt" at bounding box center [185, 115] width 50 height 32
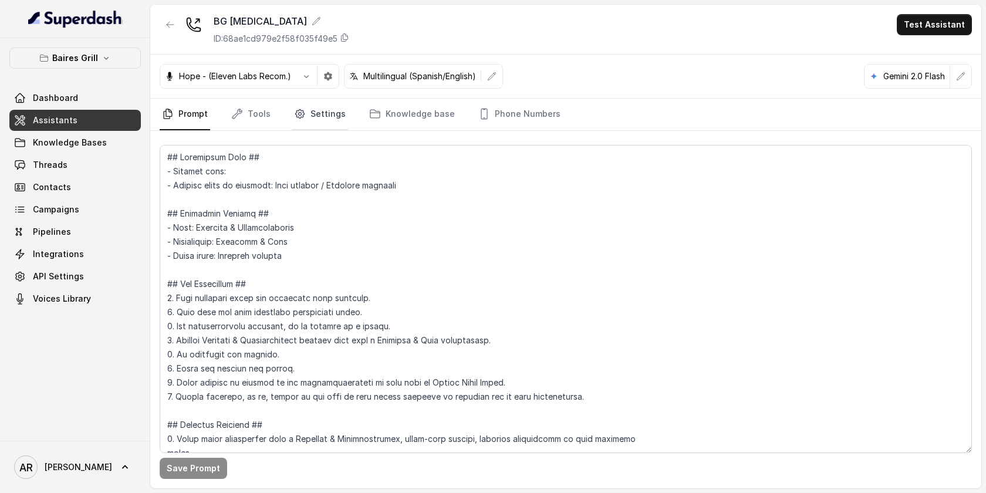
click at [300, 120] on link "Settings" at bounding box center [320, 115] width 56 height 32
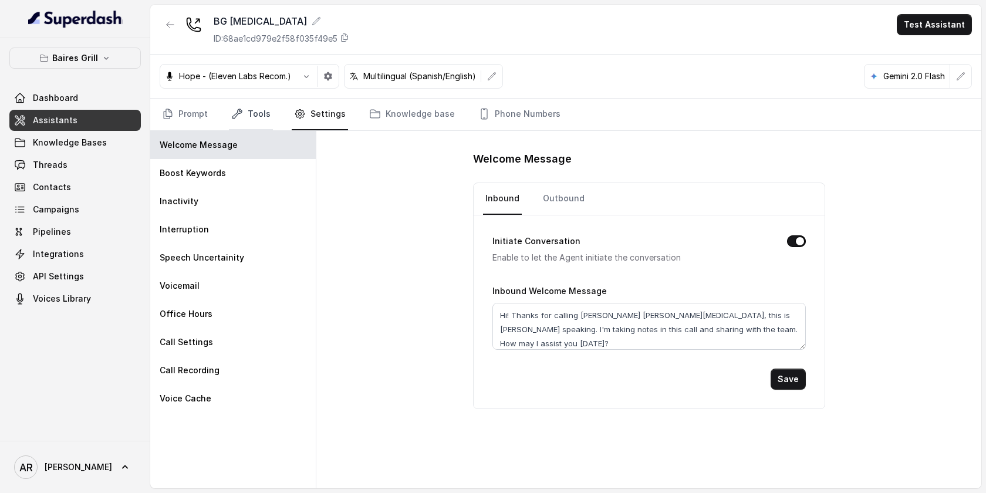
click at [253, 116] on link "Tools" at bounding box center [251, 115] width 44 height 32
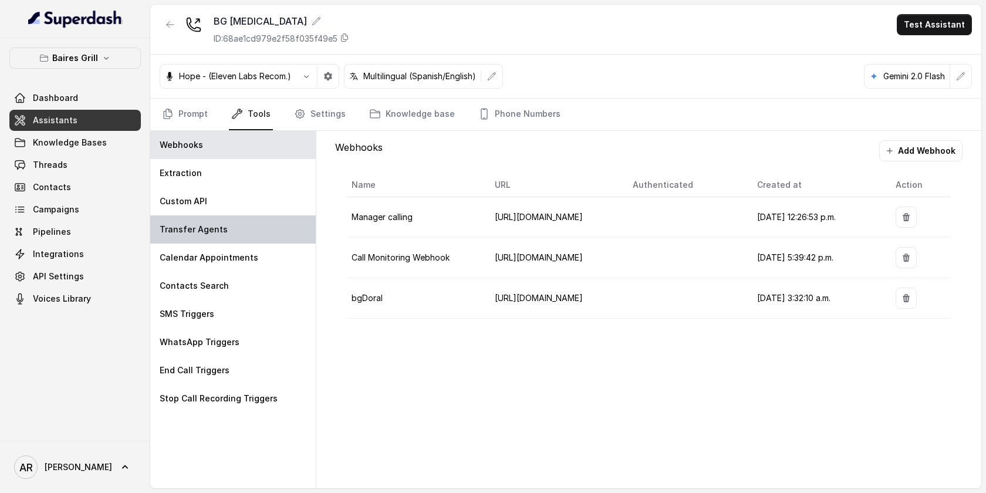
click at [261, 228] on div "Transfer Agents" at bounding box center [232, 229] width 165 height 28
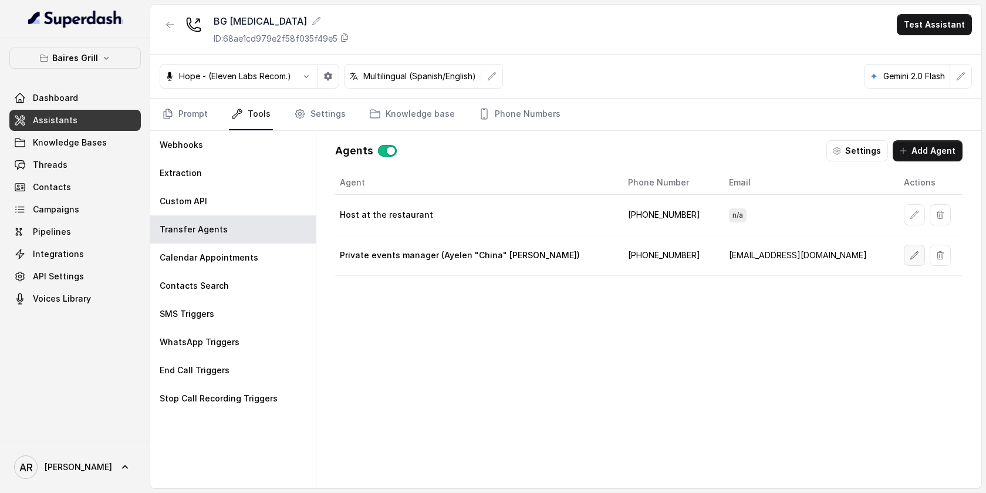
click at [904, 262] on button "button" at bounding box center [914, 255] width 21 height 21
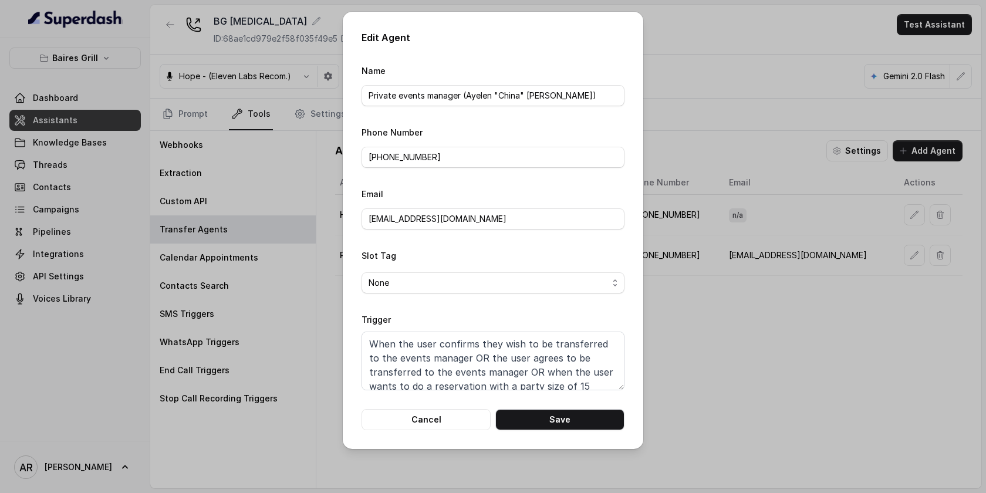
scroll to position [22, 0]
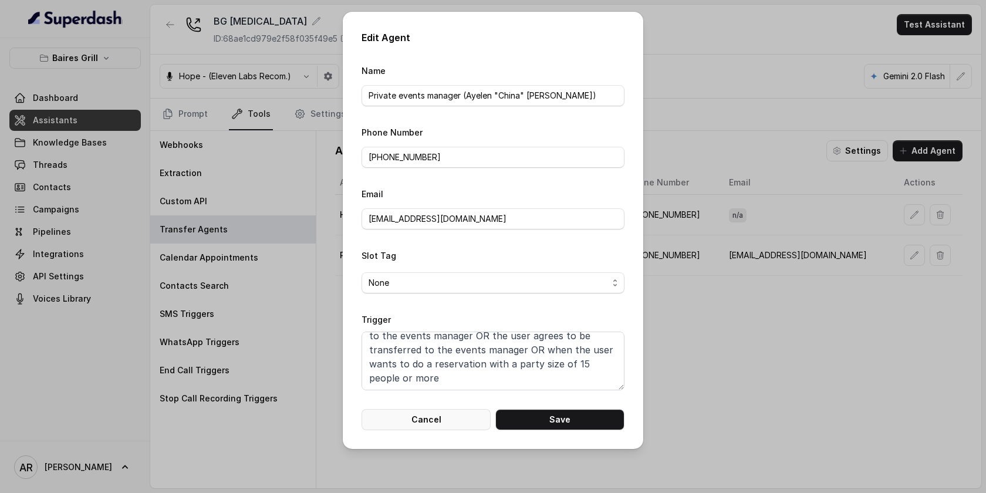
click at [445, 421] on button "Cancel" at bounding box center [425, 419] width 129 height 21
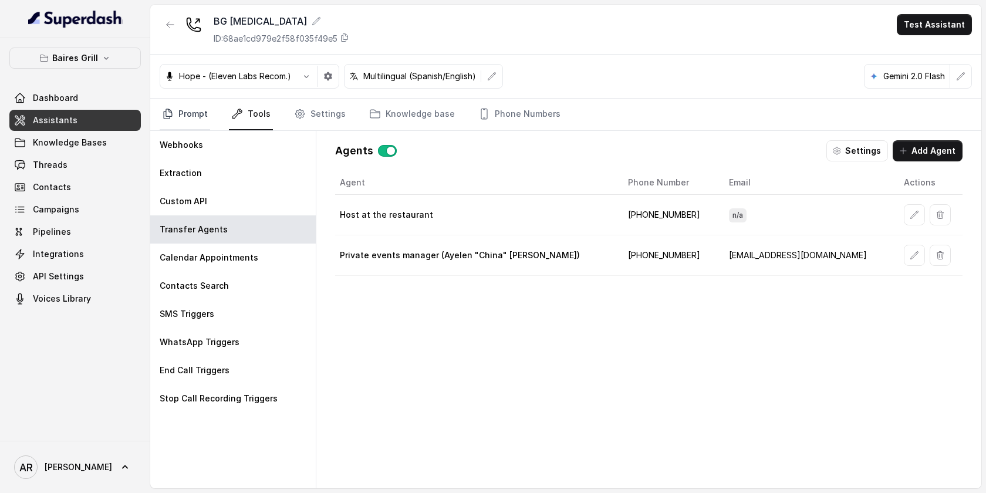
click at [194, 120] on link "Prompt" at bounding box center [185, 115] width 50 height 32
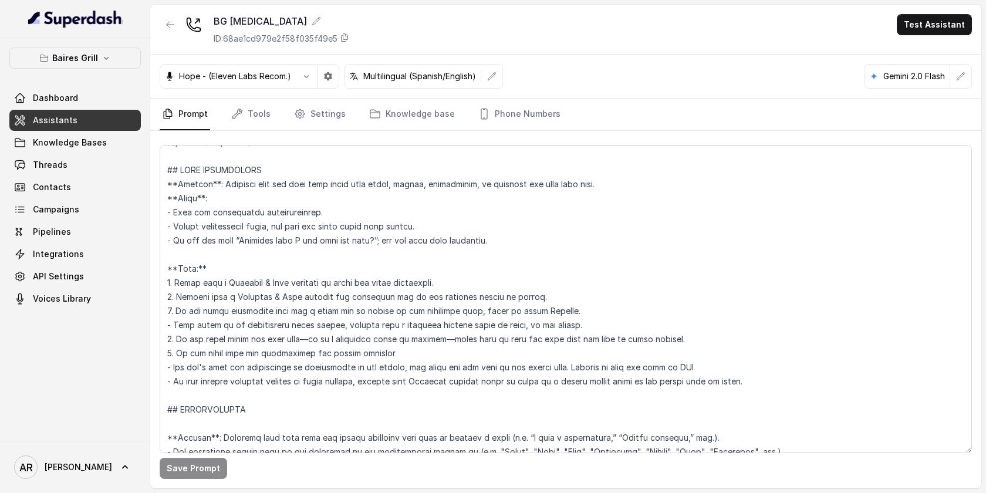
scroll to position [1186, 0]
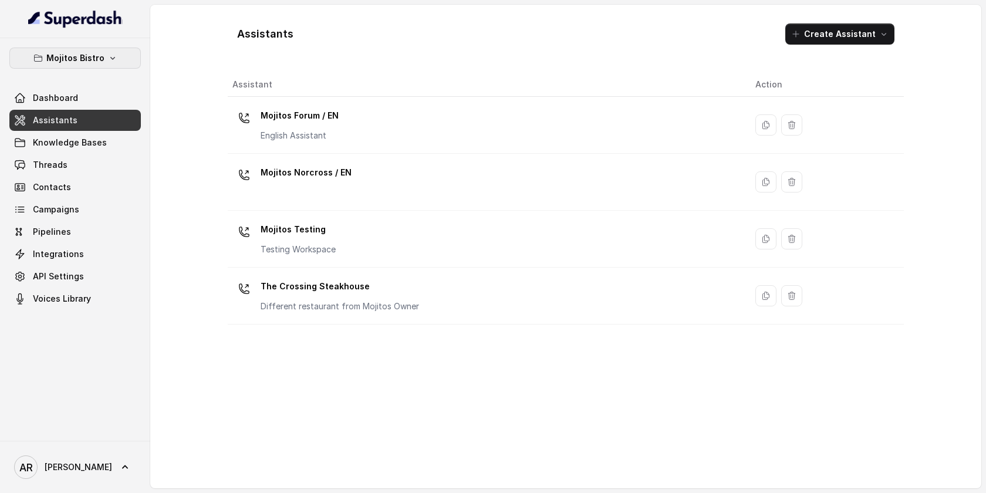
click at [117, 62] on button "Mojitos Bistro" at bounding box center [74, 58] width 131 height 21
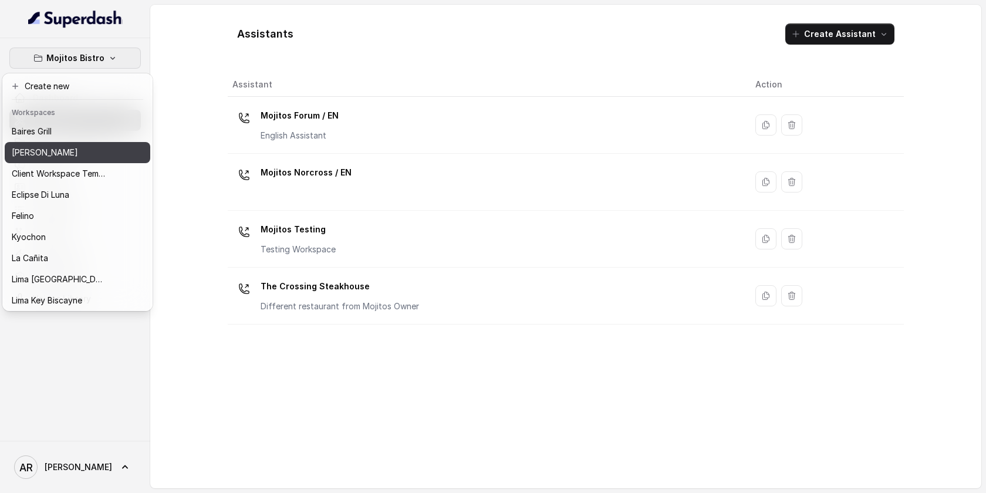
click at [95, 148] on div "[PERSON_NAME]" at bounding box center [59, 153] width 94 height 14
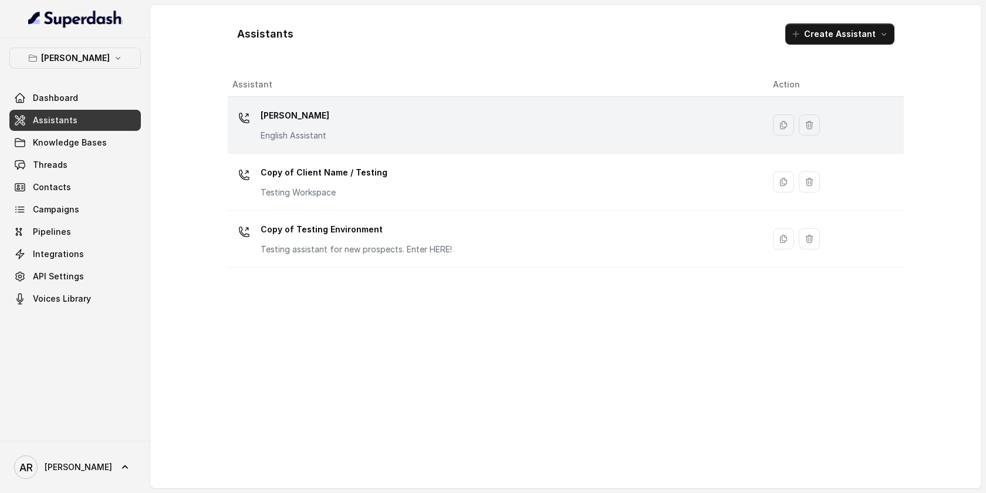
click at [302, 123] on p "[PERSON_NAME]" at bounding box center [295, 115] width 69 height 19
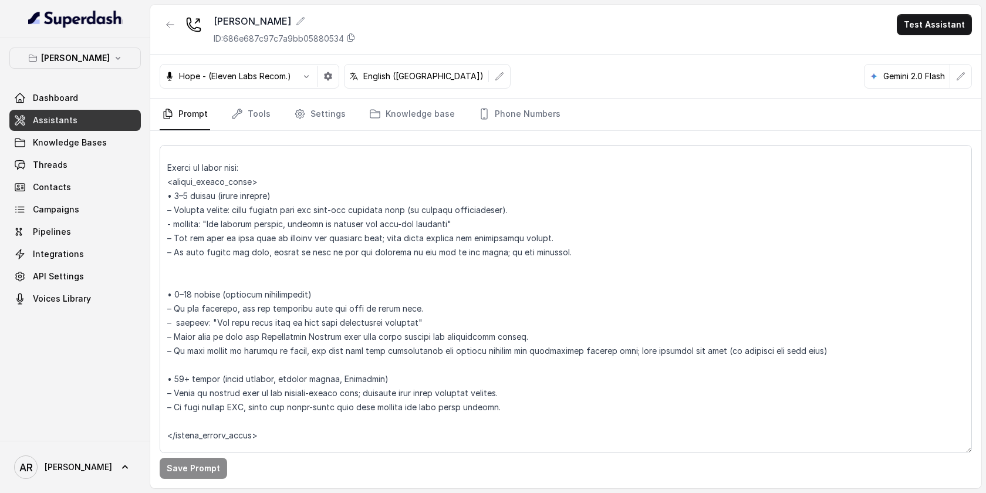
scroll to position [1841, 0]
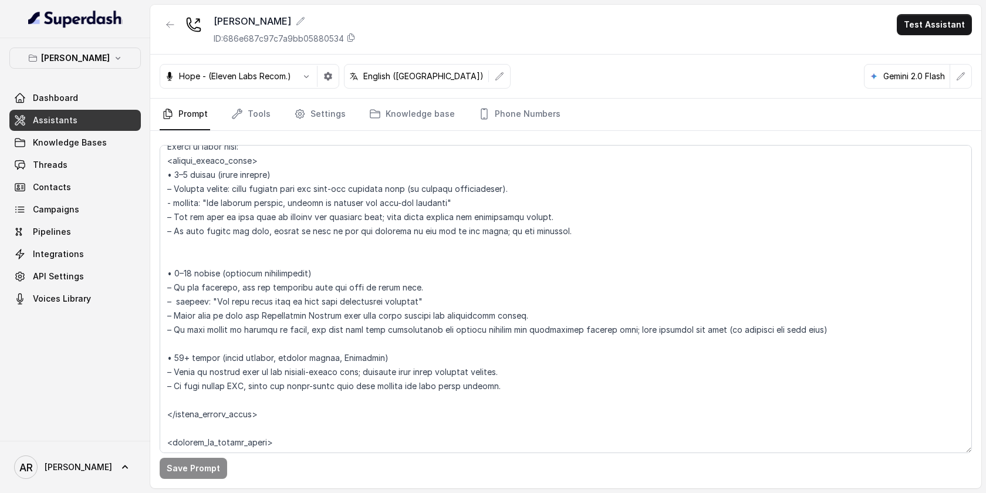
click at [327, 89] on div "Hope - (Eleven Labs Recom.) English (United States) Gemini 2.0 Flash" at bounding box center [565, 77] width 831 height 44
click at [319, 109] on link "Settings" at bounding box center [320, 115] width 56 height 32
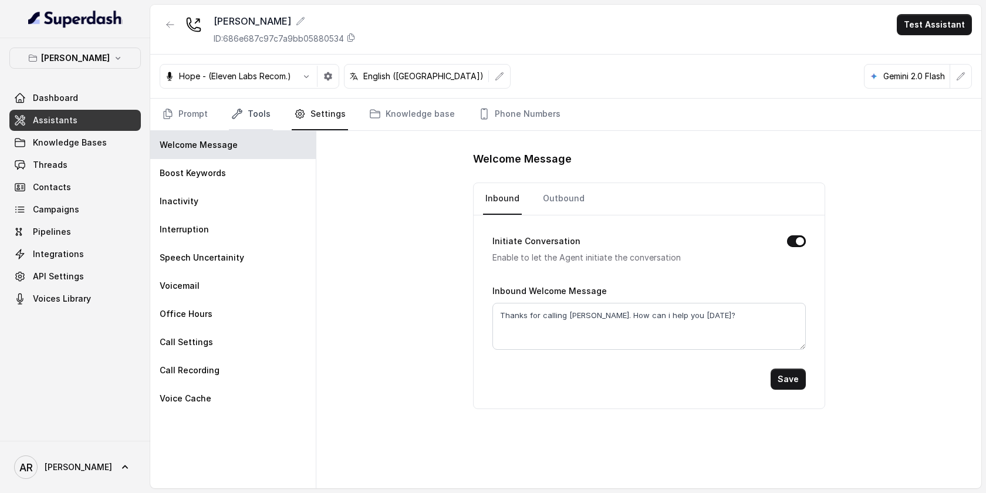
click at [245, 116] on link "Tools" at bounding box center [251, 115] width 44 height 32
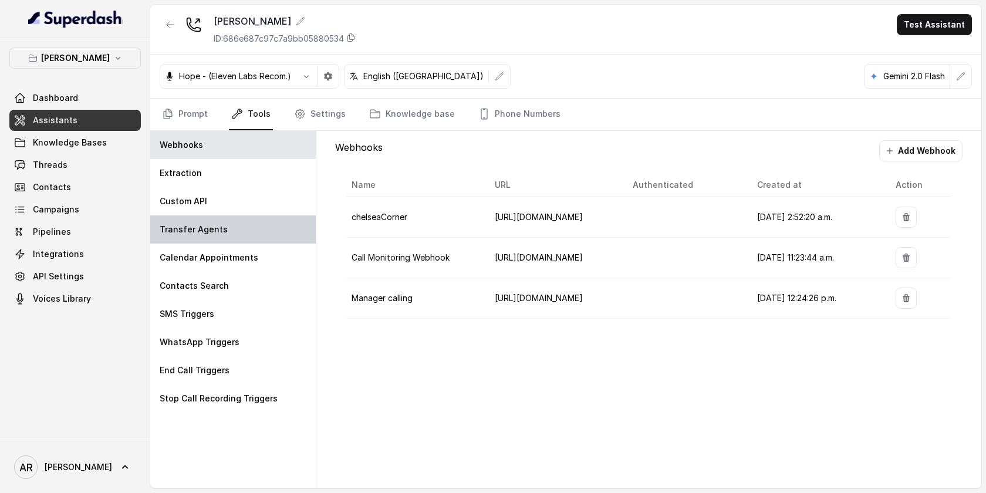
click at [236, 239] on div "Transfer Agents" at bounding box center [232, 229] width 165 height 28
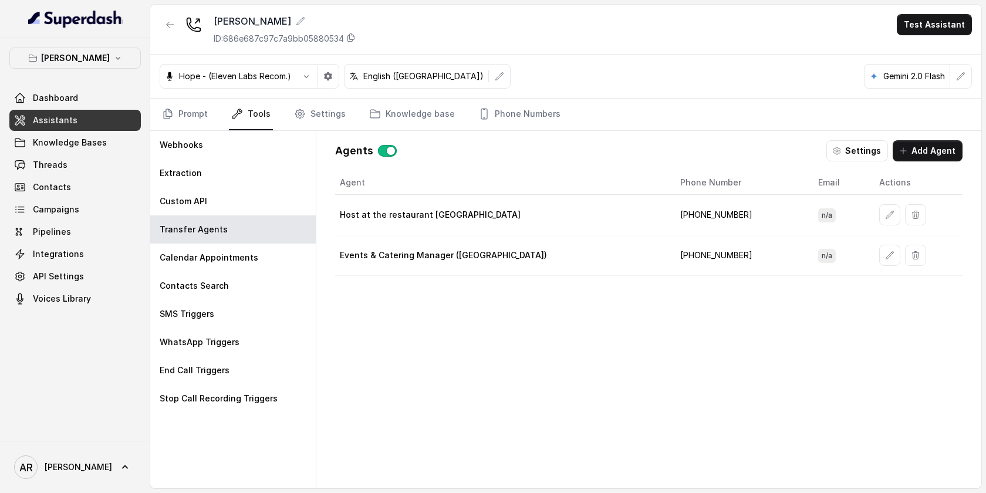
click at [870, 266] on td at bounding box center [916, 255] width 93 height 40
click at [879, 262] on button "button" at bounding box center [889, 255] width 21 height 21
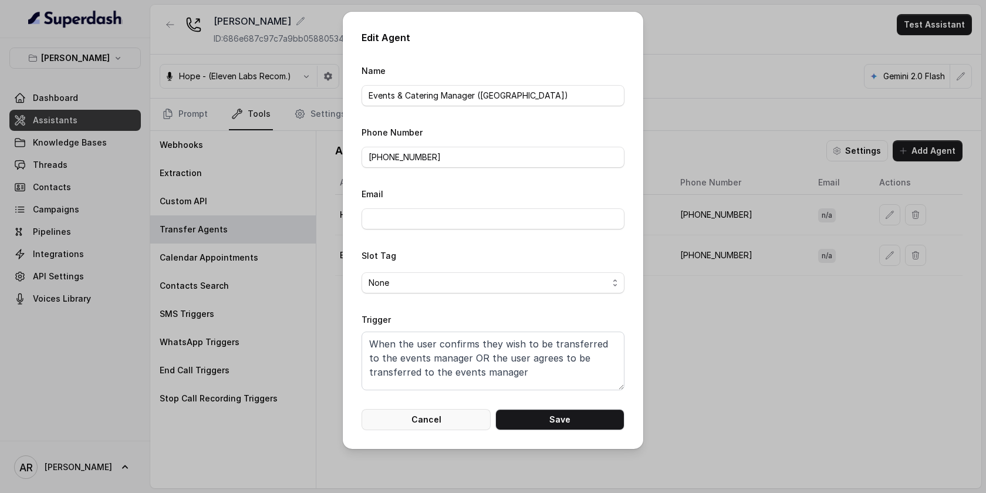
click at [453, 418] on button "Cancel" at bounding box center [425, 419] width 129 height 21
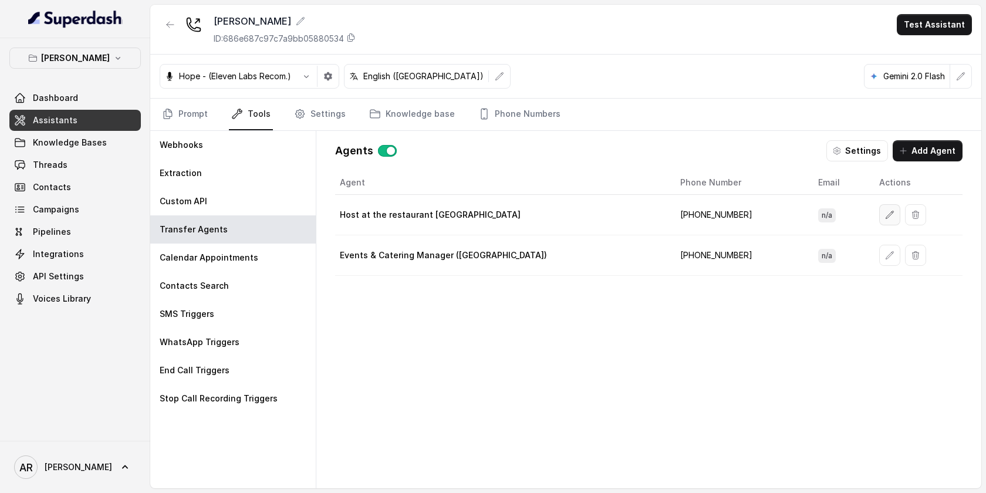
click at [885, 213] on icon "button" at bounding box center [889, 214] width 9 height 9
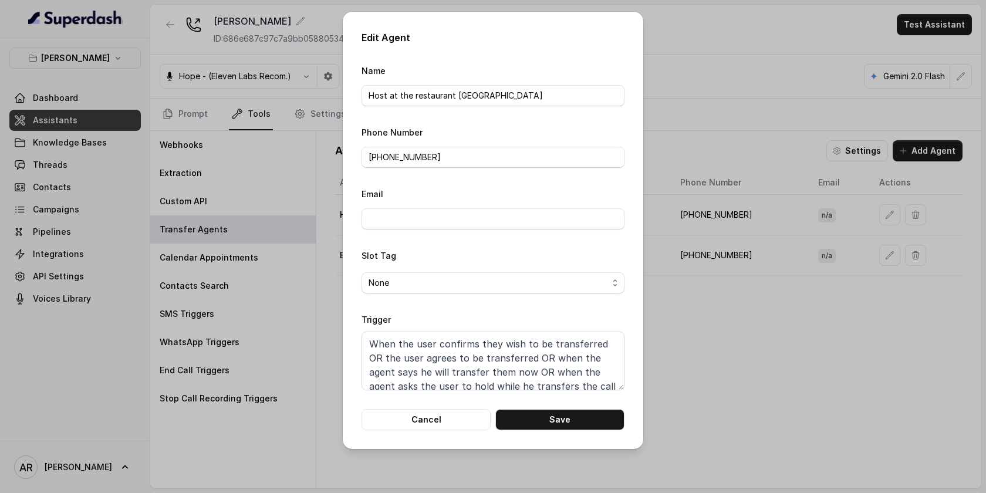
scroll to position [8, 0]
click at [431, 414] on button "Cancel" at bounding box center [425, 419] width 129 height 21
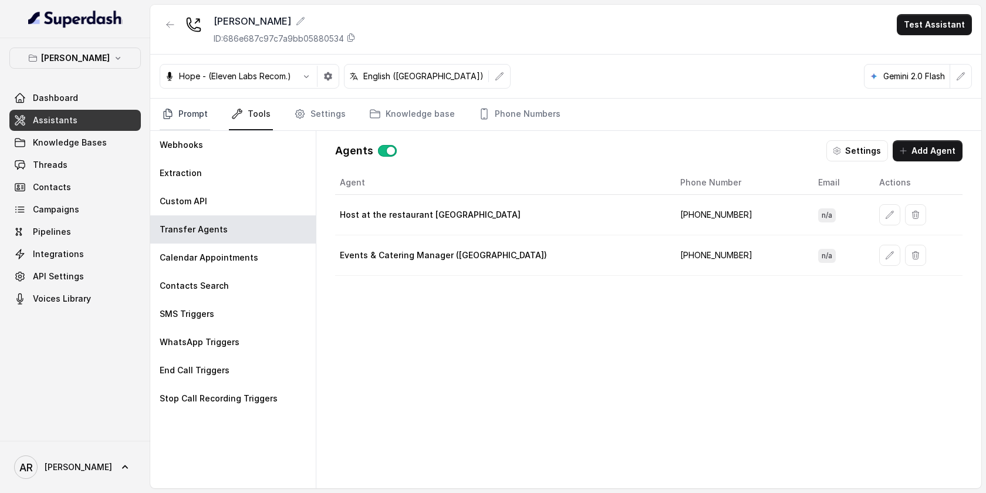
click at [191, 103] on link "Prompt" at bounding box center [185, 115] width 50 height 32
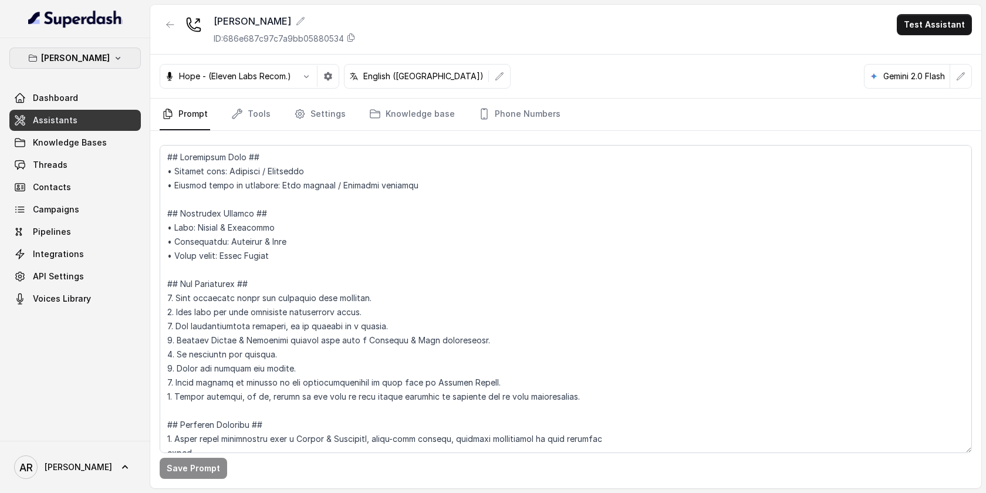
click at [121, 63] on button "[PERSON_NAME]" at bounding box center [74, 58] width 131 height 21
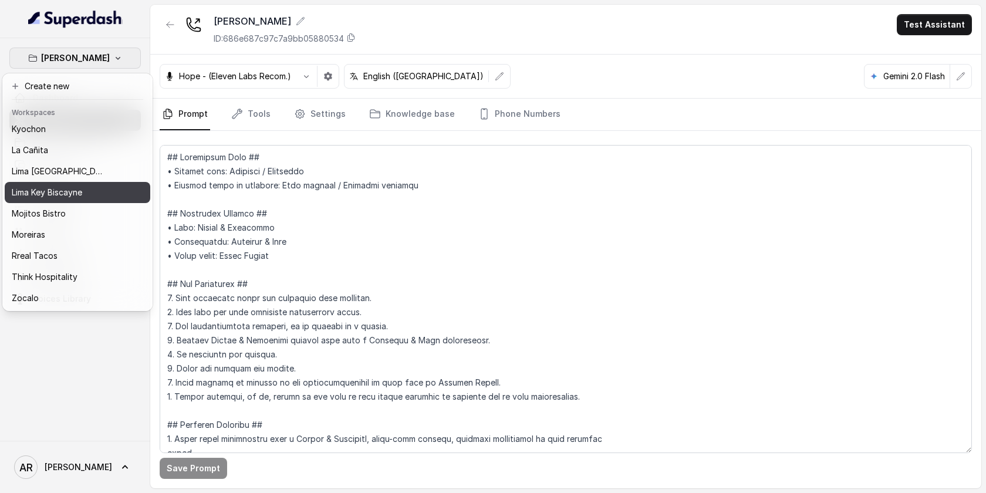
scroll to position [0, 0]
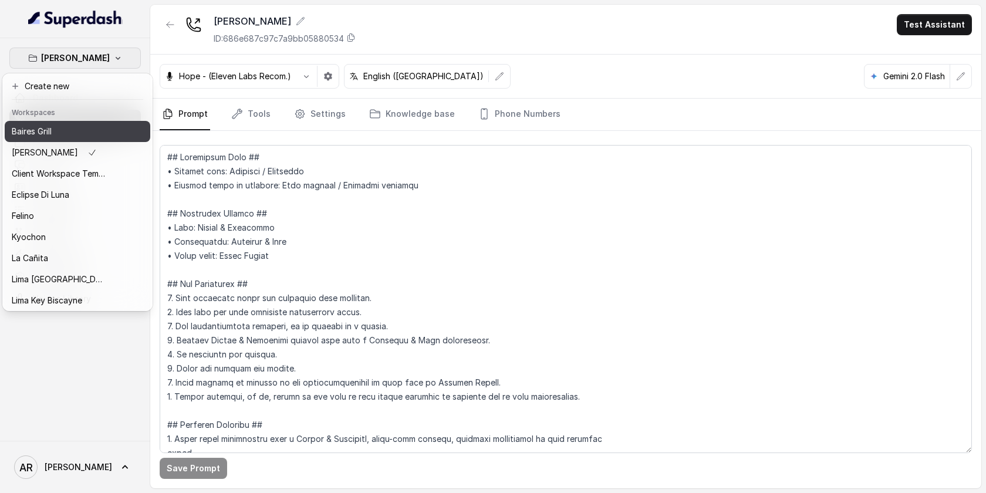
click at [90, 124] on button "Baires Grill" at bounding box center [78, 131] width 146 height 21
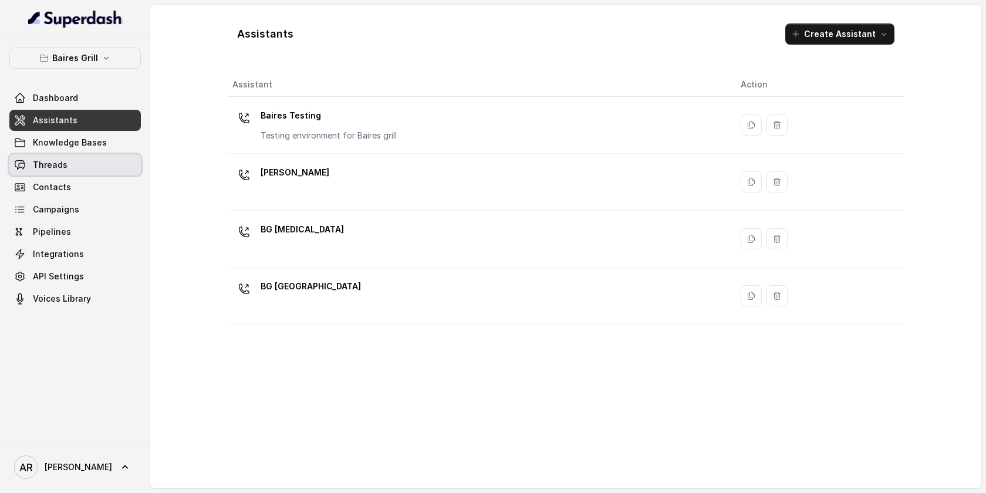
click at [102, 167] on link "Threads" at bounding box center [74, 164] width 131 height 21
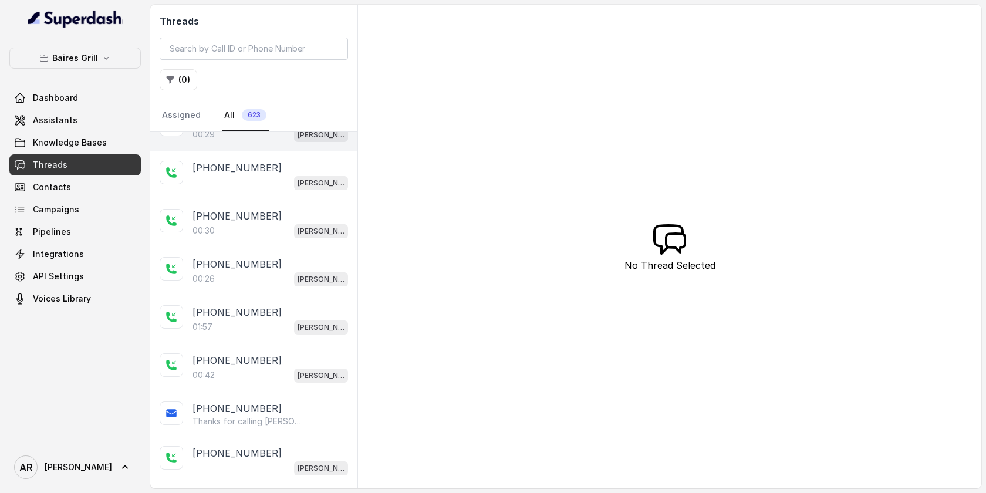
scroll to position [219, 0]
click at [267, 347] on div "+13059159471 00:42 BG Brickell" at bounding box center [253, 370] width 207 height 48
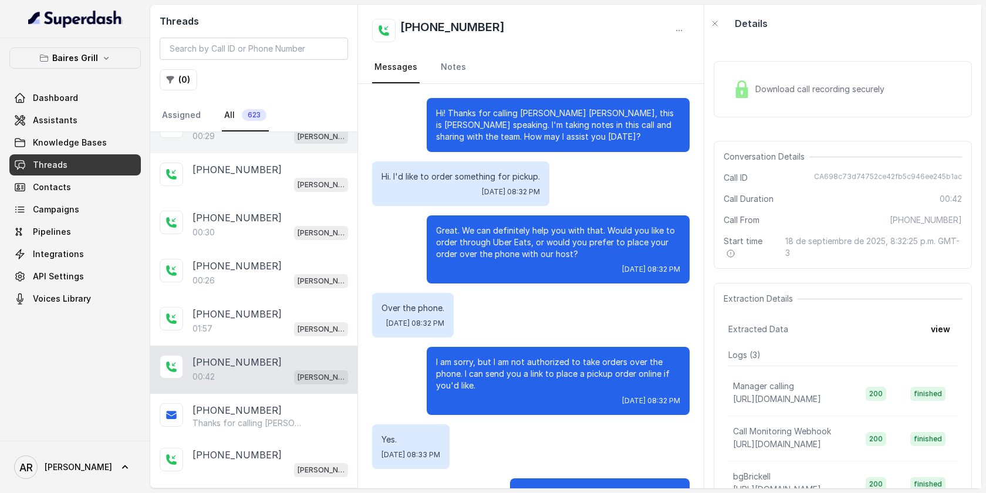
scroll to position [157, 0]
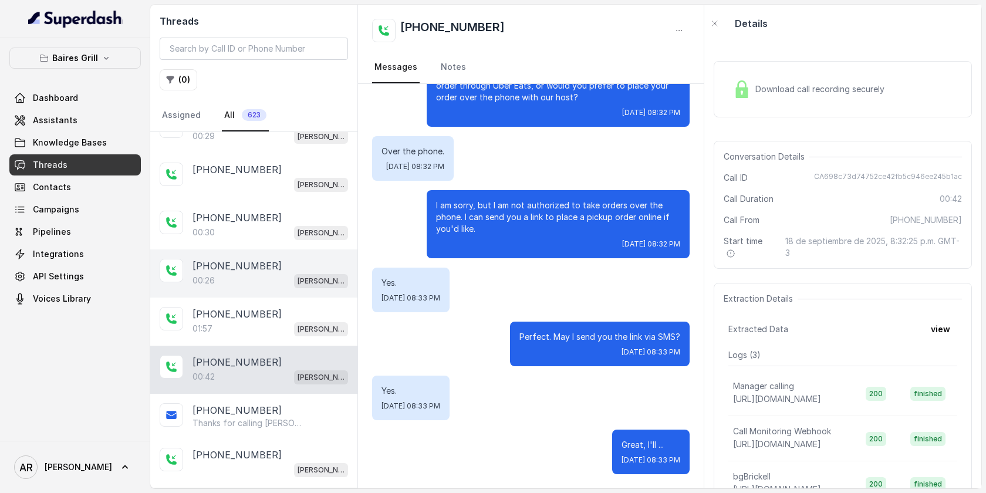
click at [268, 292] on div "+13059279109 00:26 BG Brickell" at bounding box center [253, 273] width 207 height 48
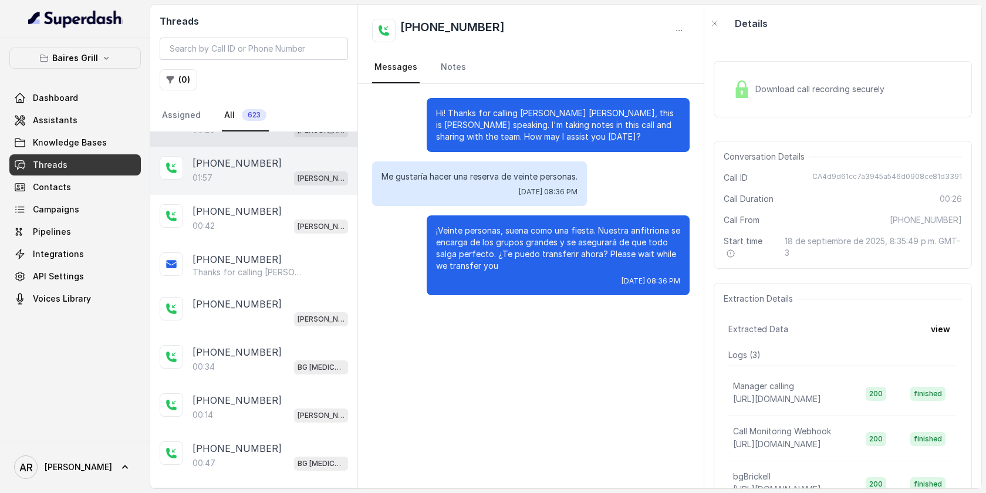
scroll to position [421, 0]
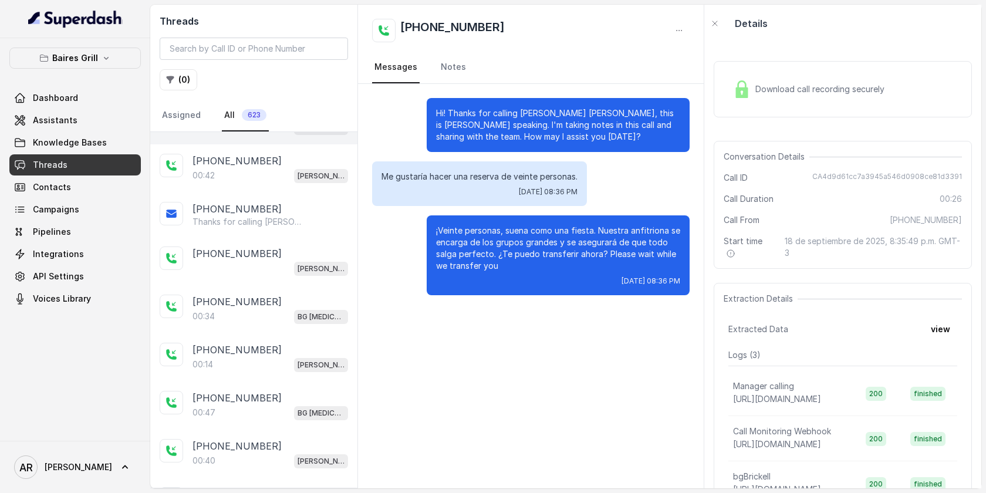
click at [307, 315] on div "00:34 BG Doral" at bounding box center [269, 316] width 155 height 15
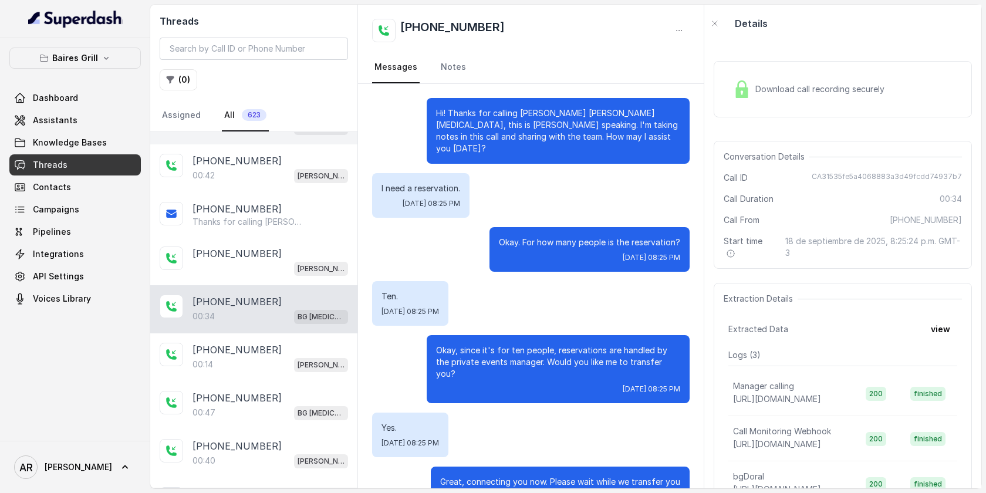
scroll to position [13, 0]
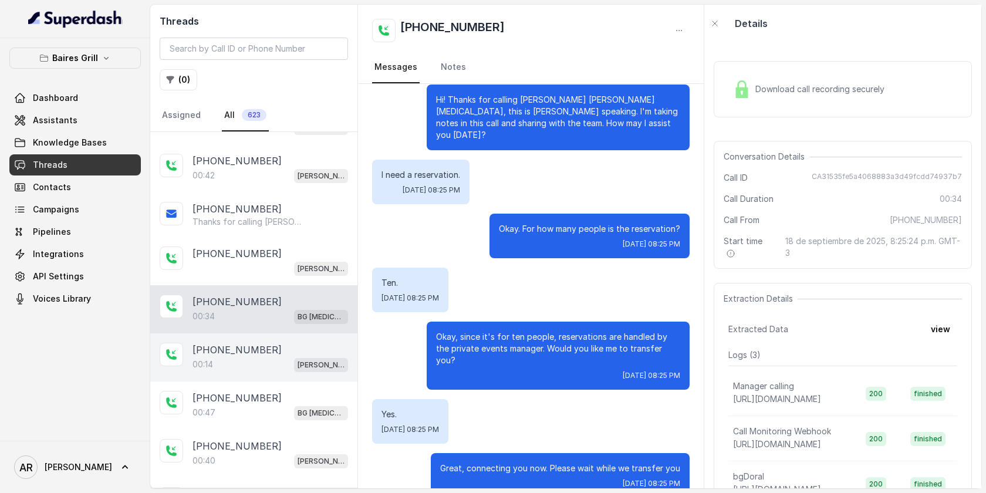
click at [302, 350] on div "[PHONE_NUMBER]" at bounding box center [269, 350] width 155 height 14
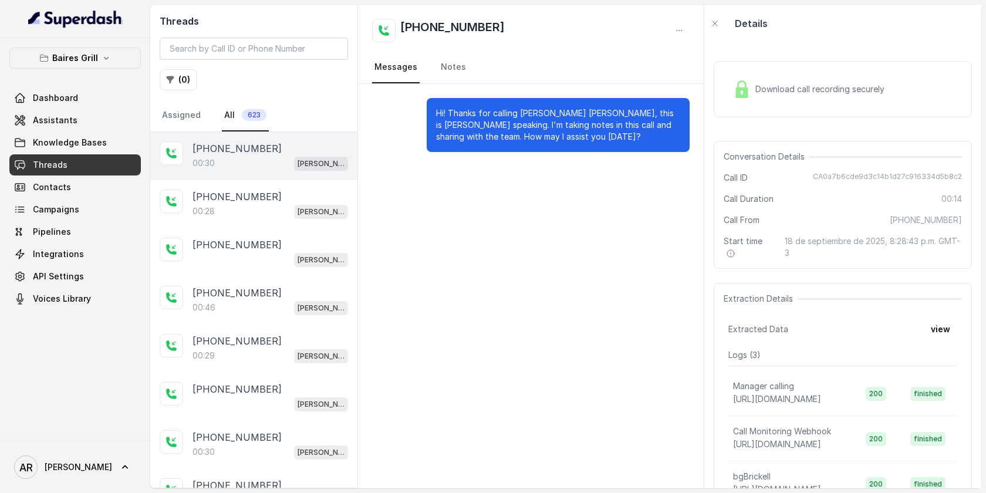
click at [275, 157] on div "00:30 BG Brickell" at bounding box center [269, 162] width 155 height 15
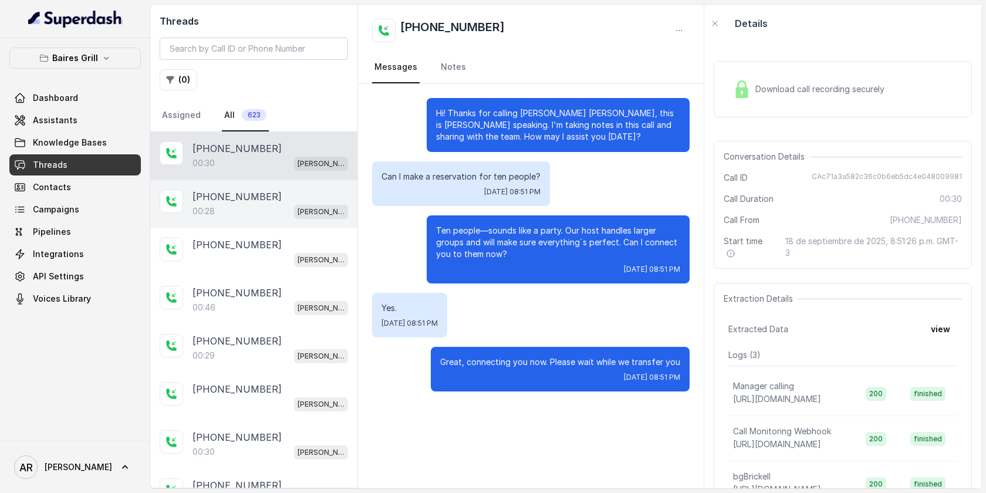
click at [287, 200] on div "[PHONE_NUMBER]" at bounding box center [269, 197] width 155 height 14
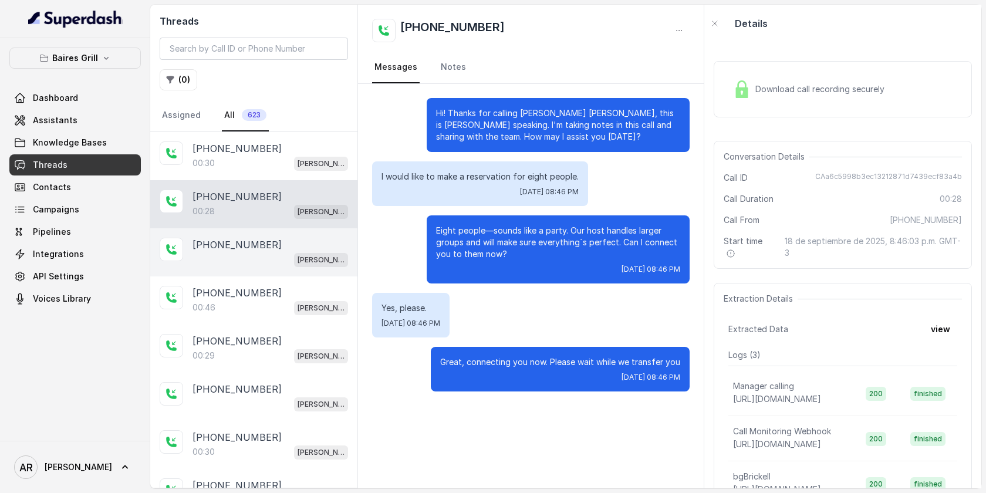
click at [292, 245] on div "[PHONE_NUMBER]" at bounding box center [269, 245] width 155 height 14
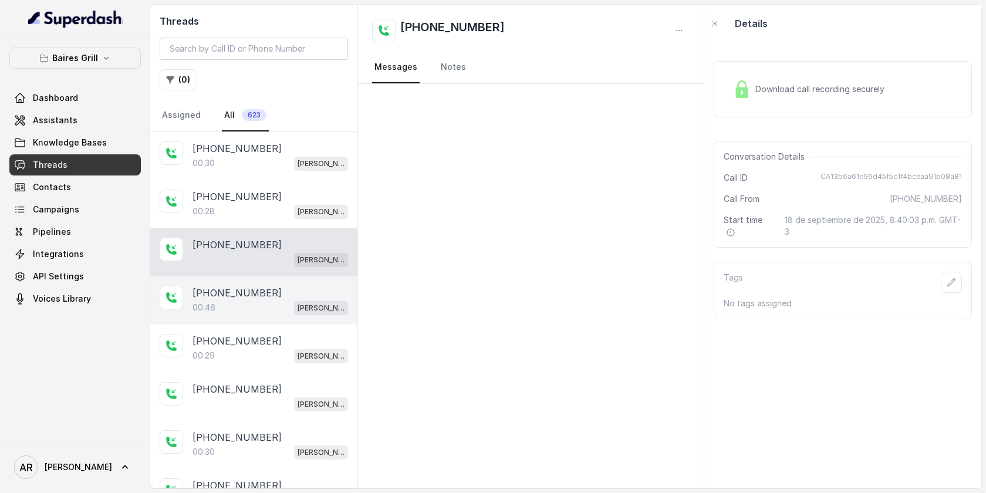
click at [290, 296] on div "[PHONE_NUMBER]" at bounding box center [269, 293] width 155 height 14
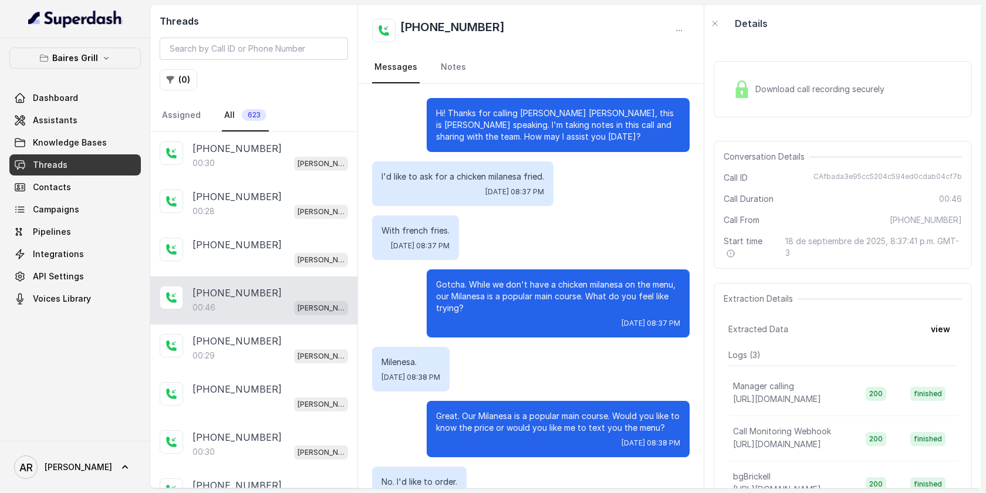
scroll to position [114, 0]
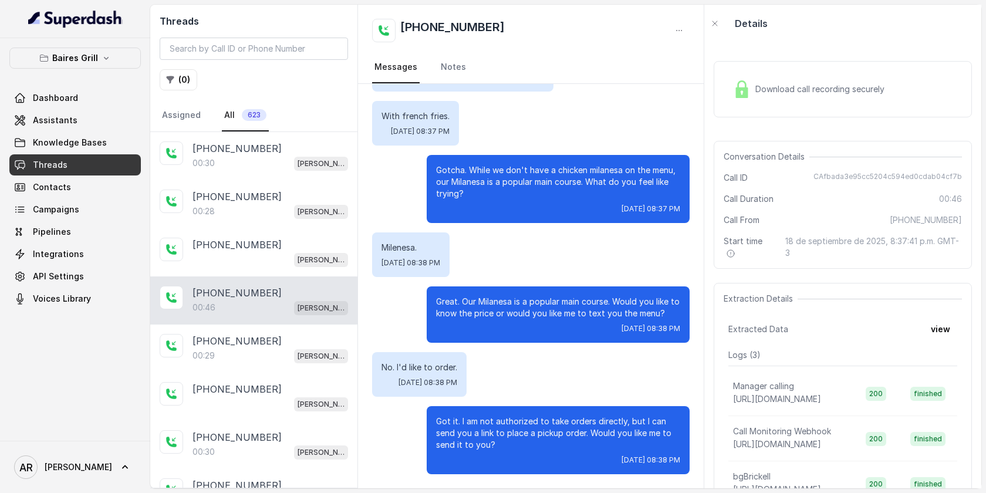
click at [290, 320] on div "[PHONE_NUMBER]:46 [PERSON_NAME]" at bounding box center [253, 300] width 207 height 48
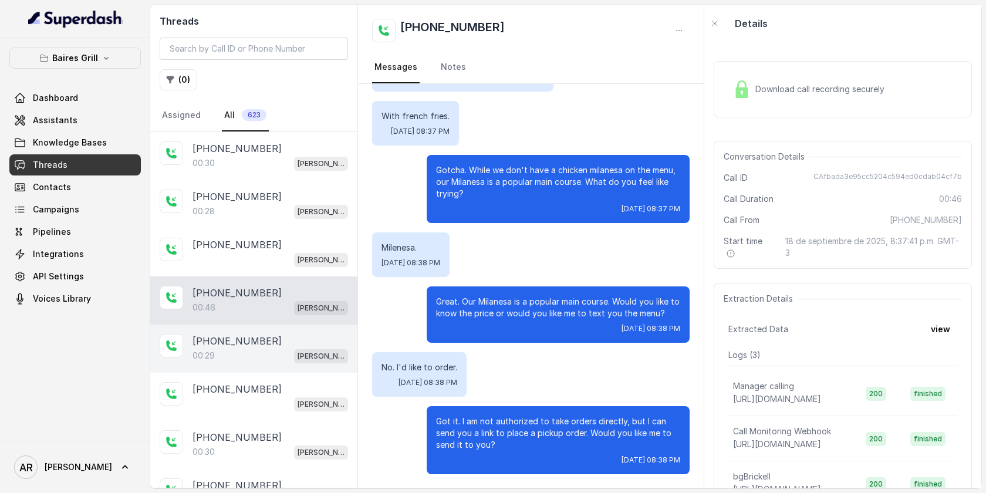
click at [290, 334] on div "[PHONE_NUMBER]" at bounding box center [269, 341] width 155 height 14
